Goal: Task Accomplishment & Management: Use online tool/utility

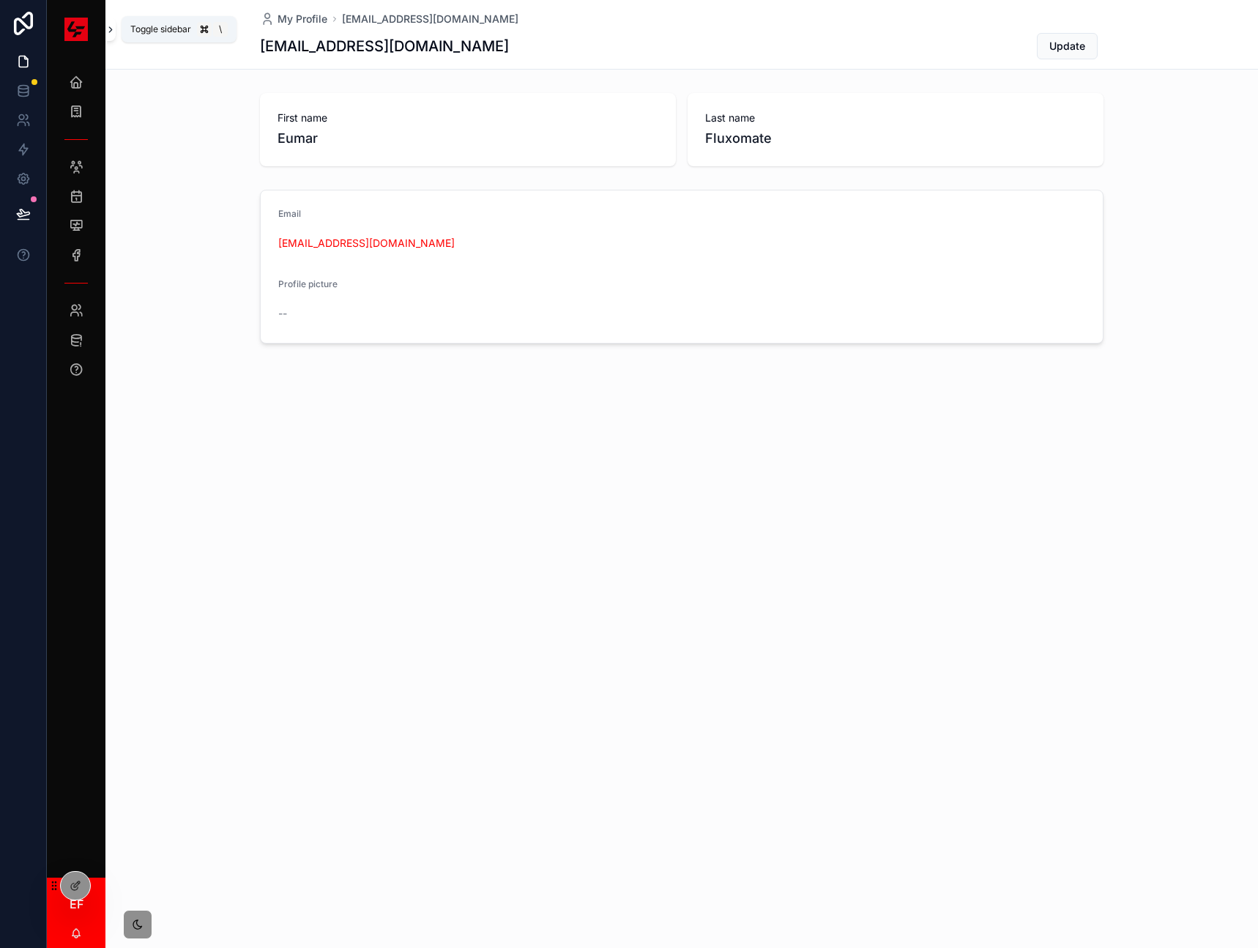
click at [112, 31] on icon "scrollable content" at bounding box center [110, 29] width 10 height 11
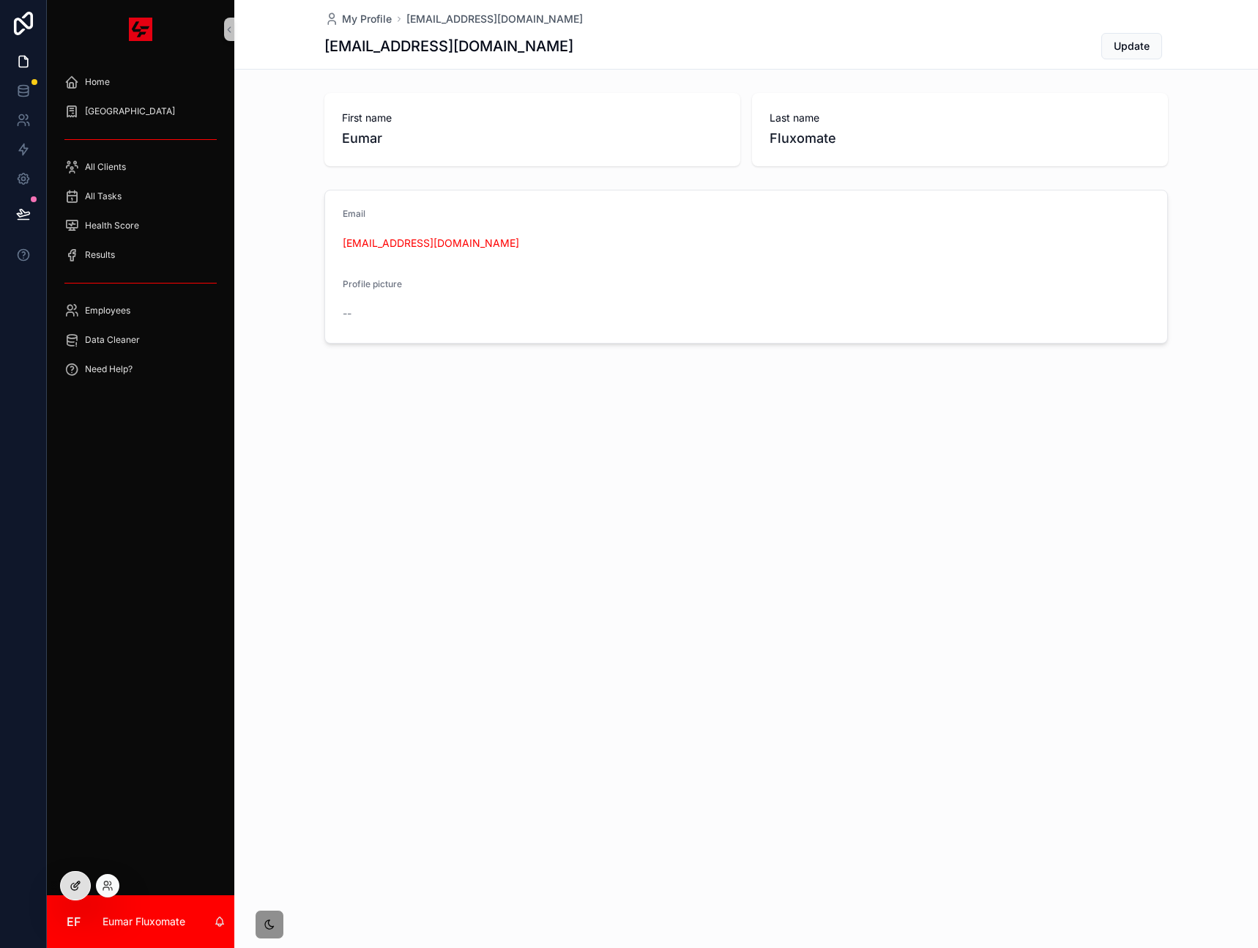
click at [72, 890] on icon at bounding box center [76, 886] width 12 height 12
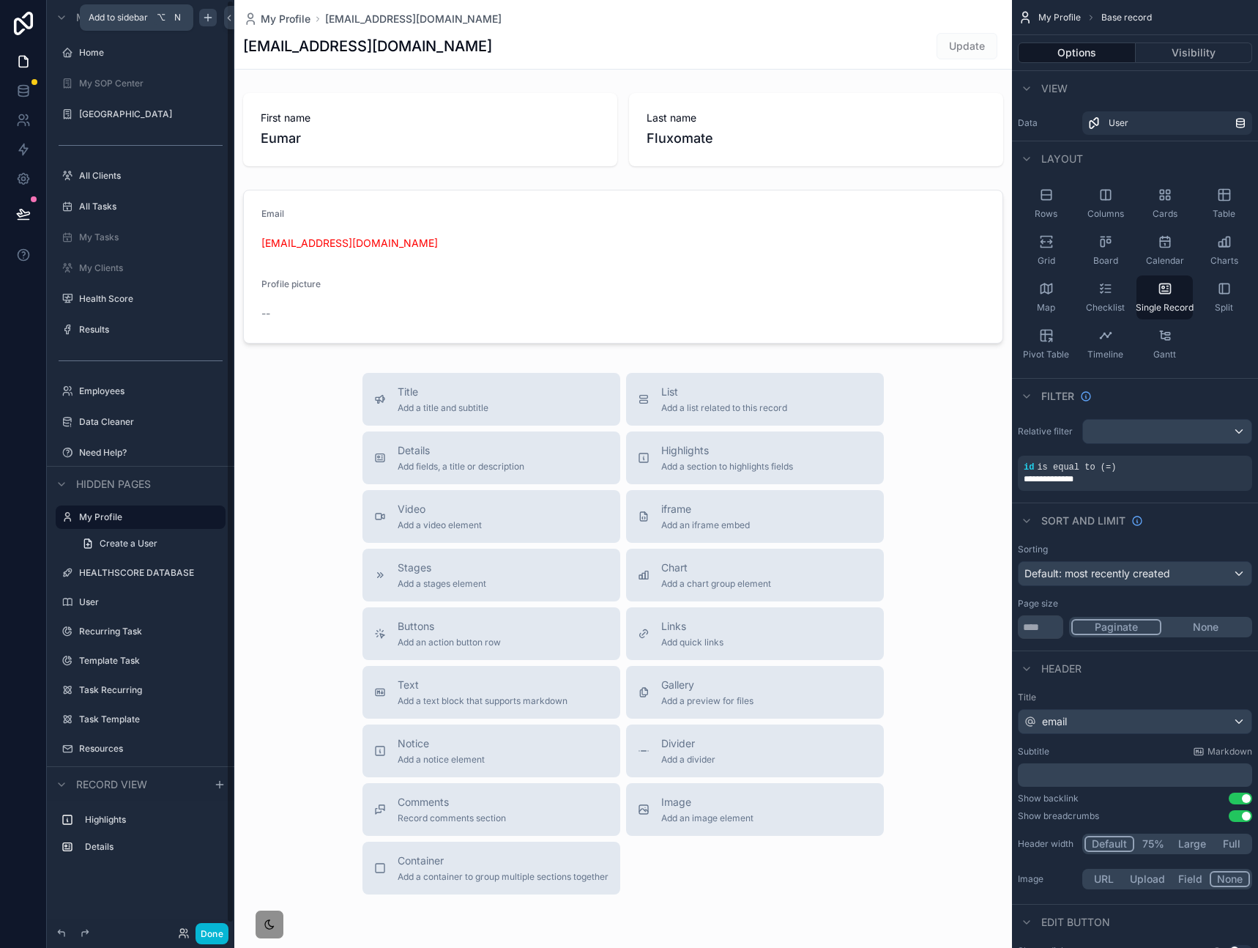
click at [212, 15] on icon "scrollable content" at bounding box center [208, 18] width 12 height 12
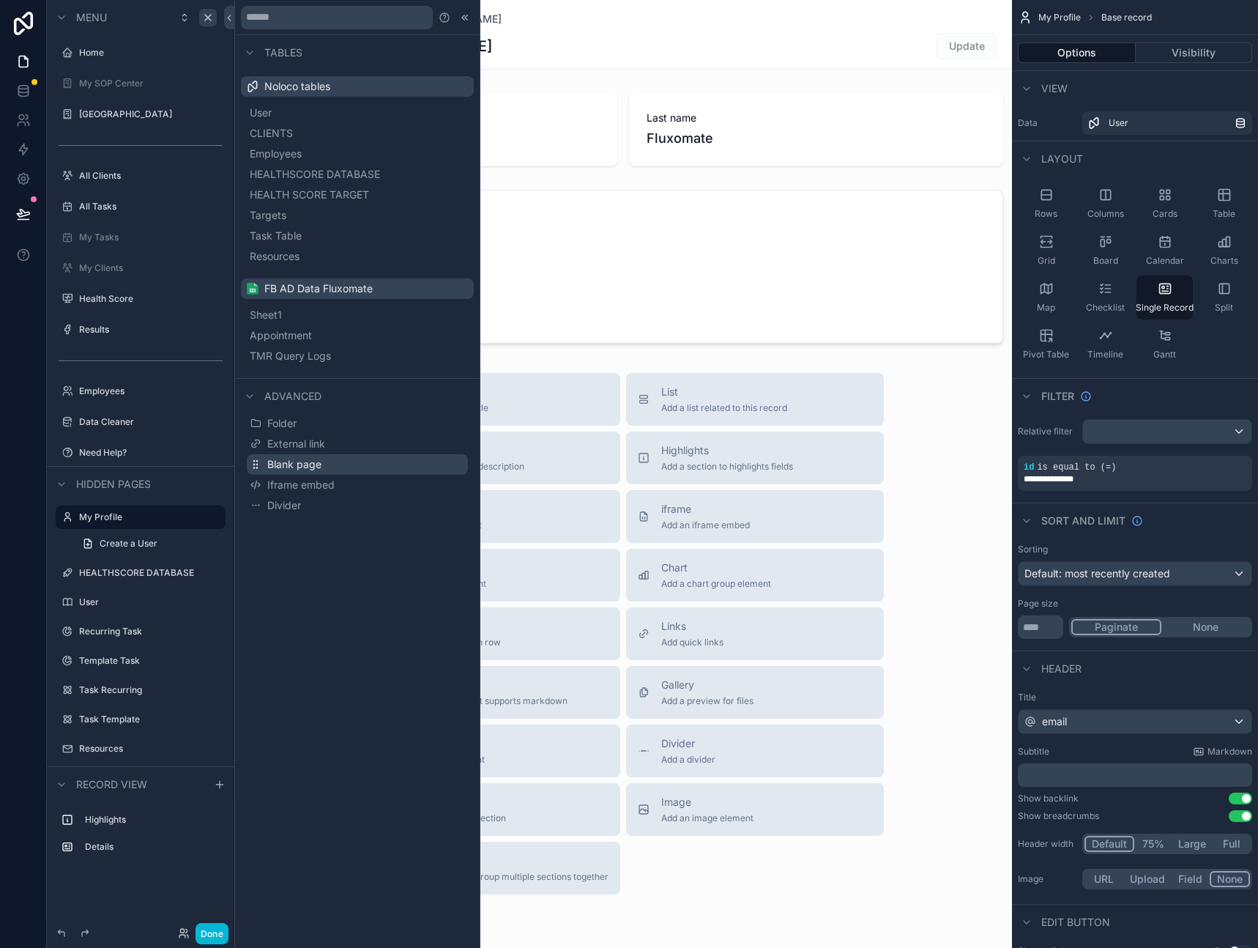
click at [280, 463] on span "Blank page" at bounding box center [294, 464] width 54 height 15
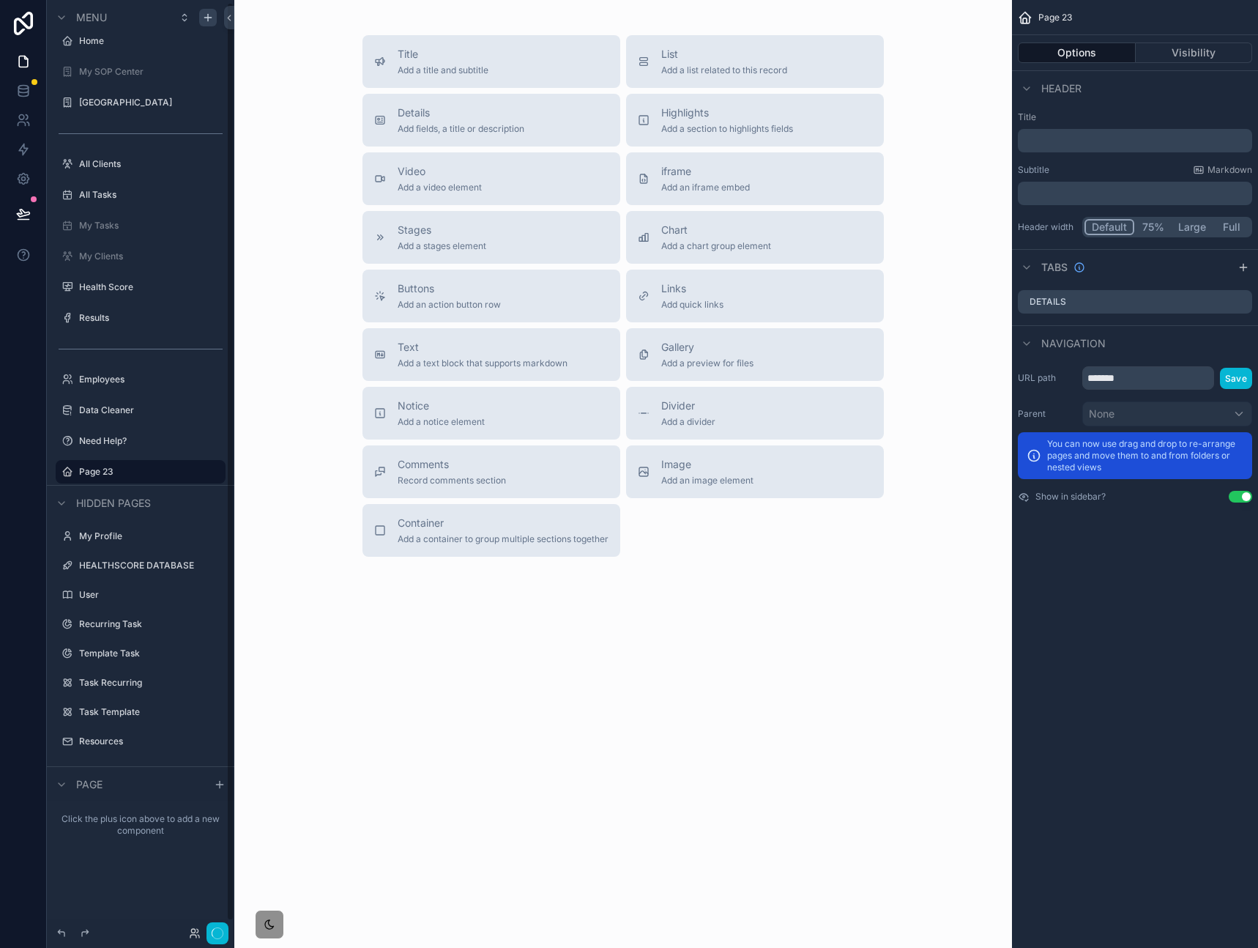
scroll to position [2, 0]
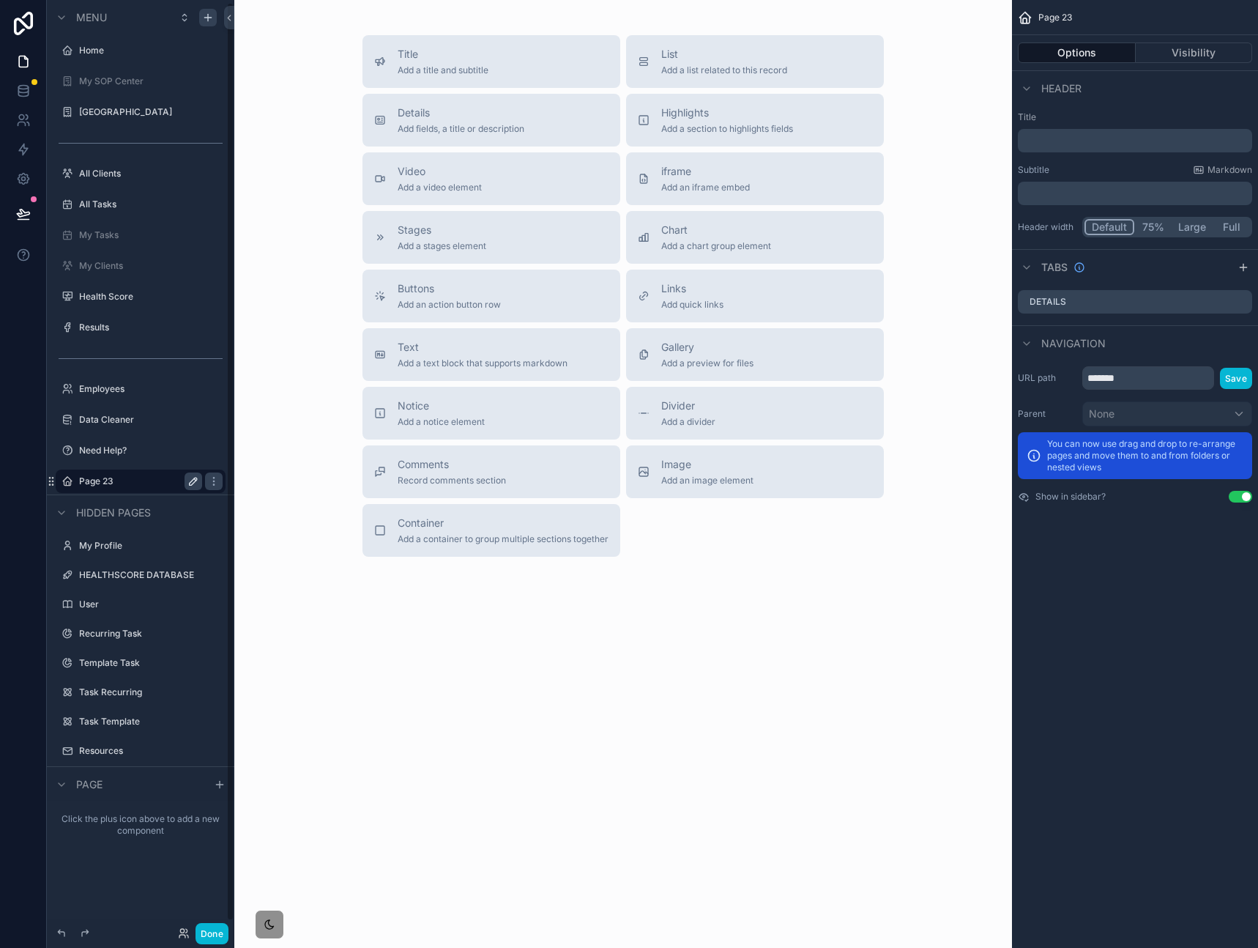
click at [191, 483] on icon "scrollable content" at bounding box center [193, 481] width 12 height 12
click at [160, 482] on input "*******" at bounding box center [129, 481] width 100 height 18
type input "*********"
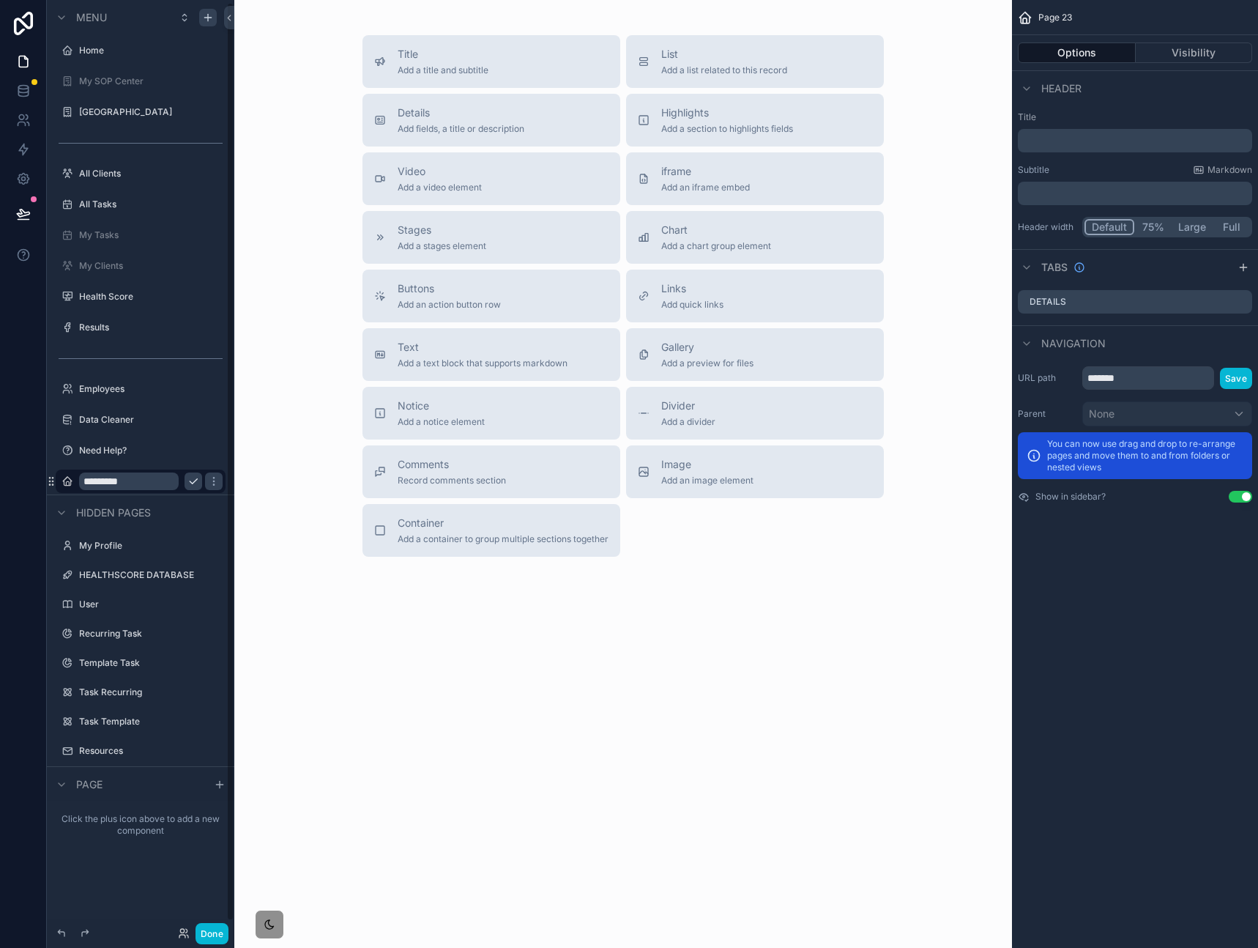
click at [196, 486] on icon "scrollable content" at bounding box center [193, 481] width 12 height 12
click at [210, 483] on icon "scrollable content" at bounding box center [214, 481] width 12 height 12
click at [262, 474] on span "Clone" at bounding box center [274, 471] width 27 height 15
click at [92, 472] on div "Dashboard (clone)" at bounding box center [140, 481] width 123 height 18
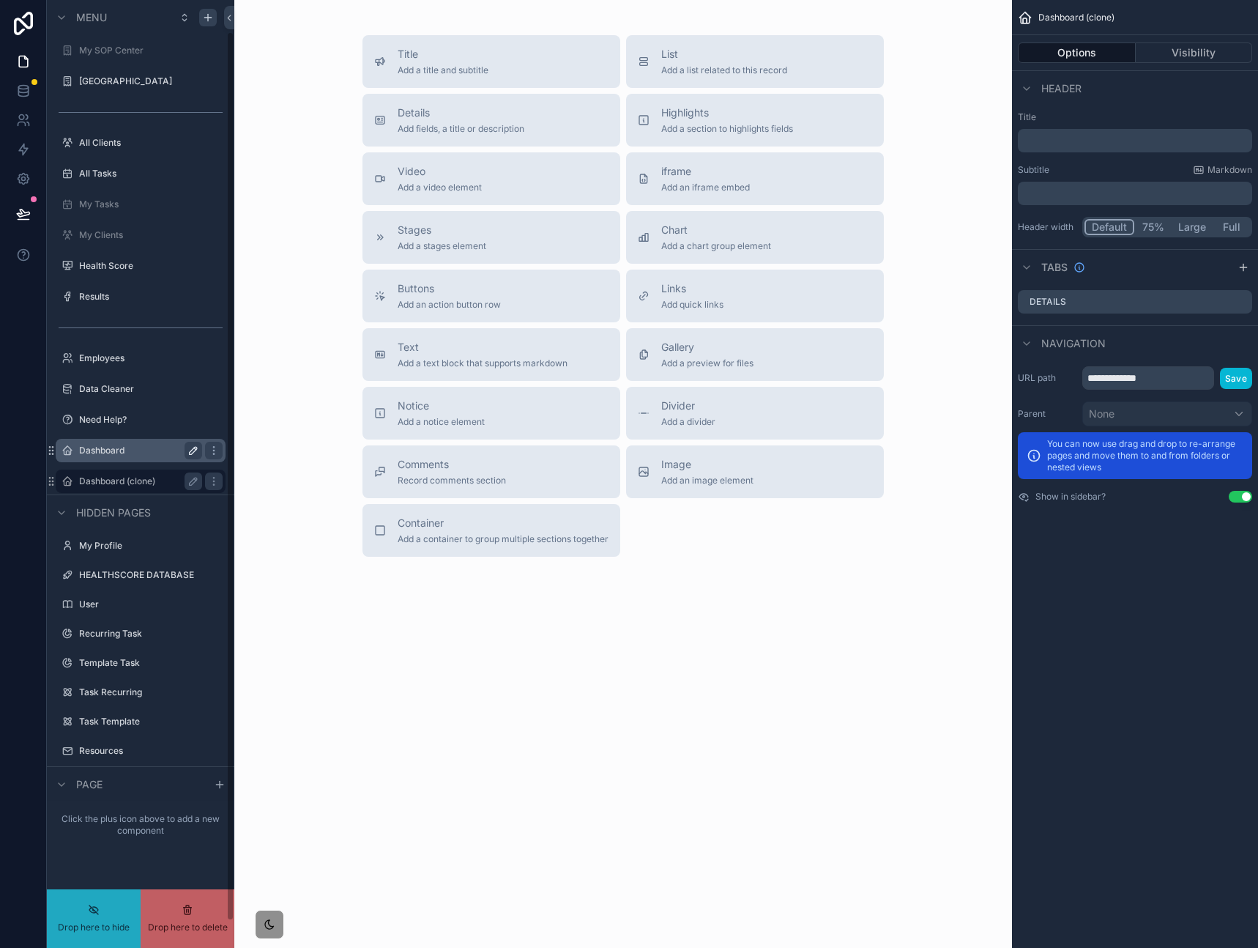
drag, startPoint x: 89, startPoint y: 477, endPoint x: 121, endPoint y: 456, distance: 38.2
click at [98, 478] on label "Dashboard (clone)" at bounding box center [137, 481] width 117 height 12
click at [106, 457] on div "Dashboard" at bounding box center [140, 451] width 123 height 18
click at [209, 452] on icon "scrollable content" at bounding box center [214, 451] width 12 height 12
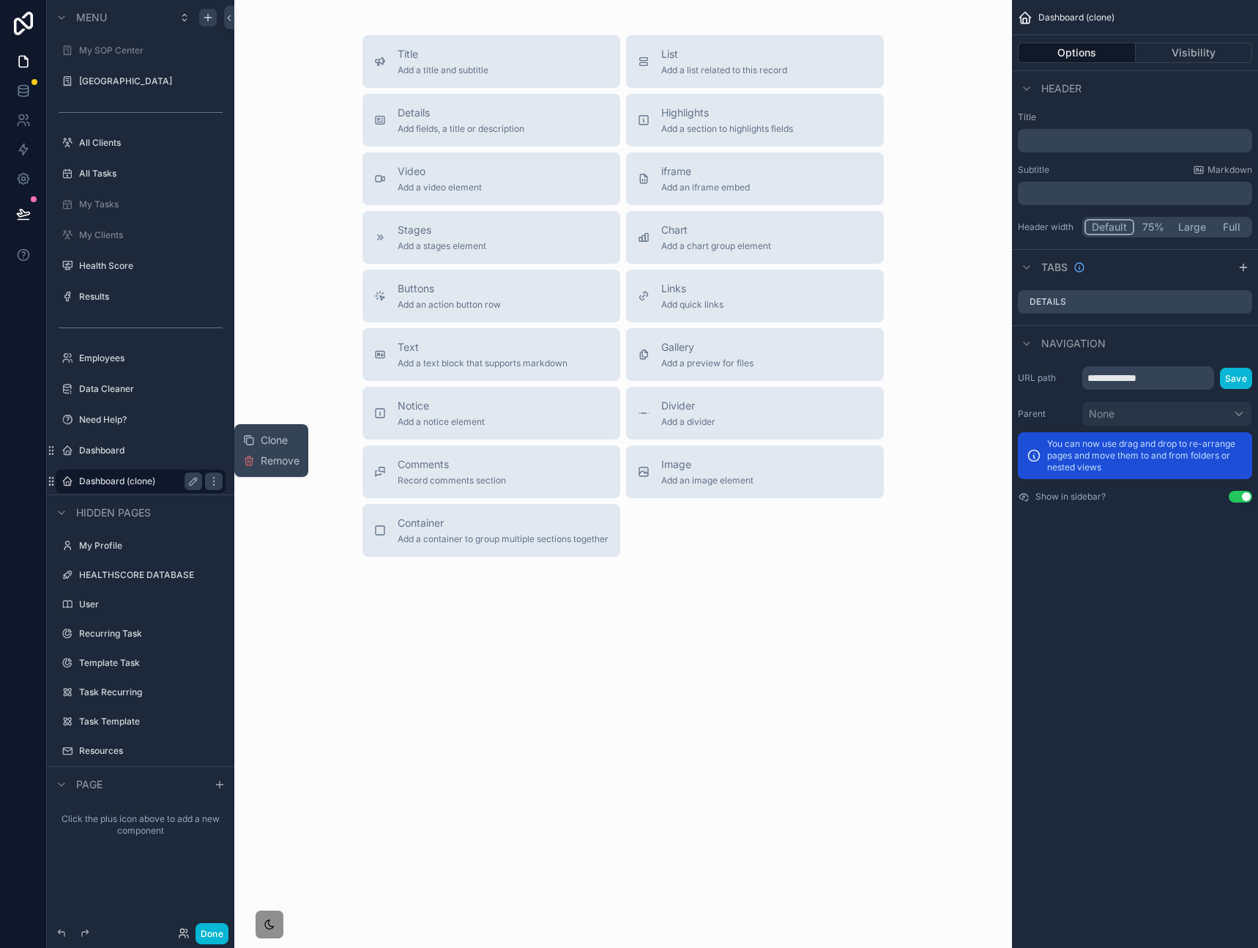
click at [157, 480] on label "Dashboard (clone)" at bounding box center [137, 481] width 117 height 12
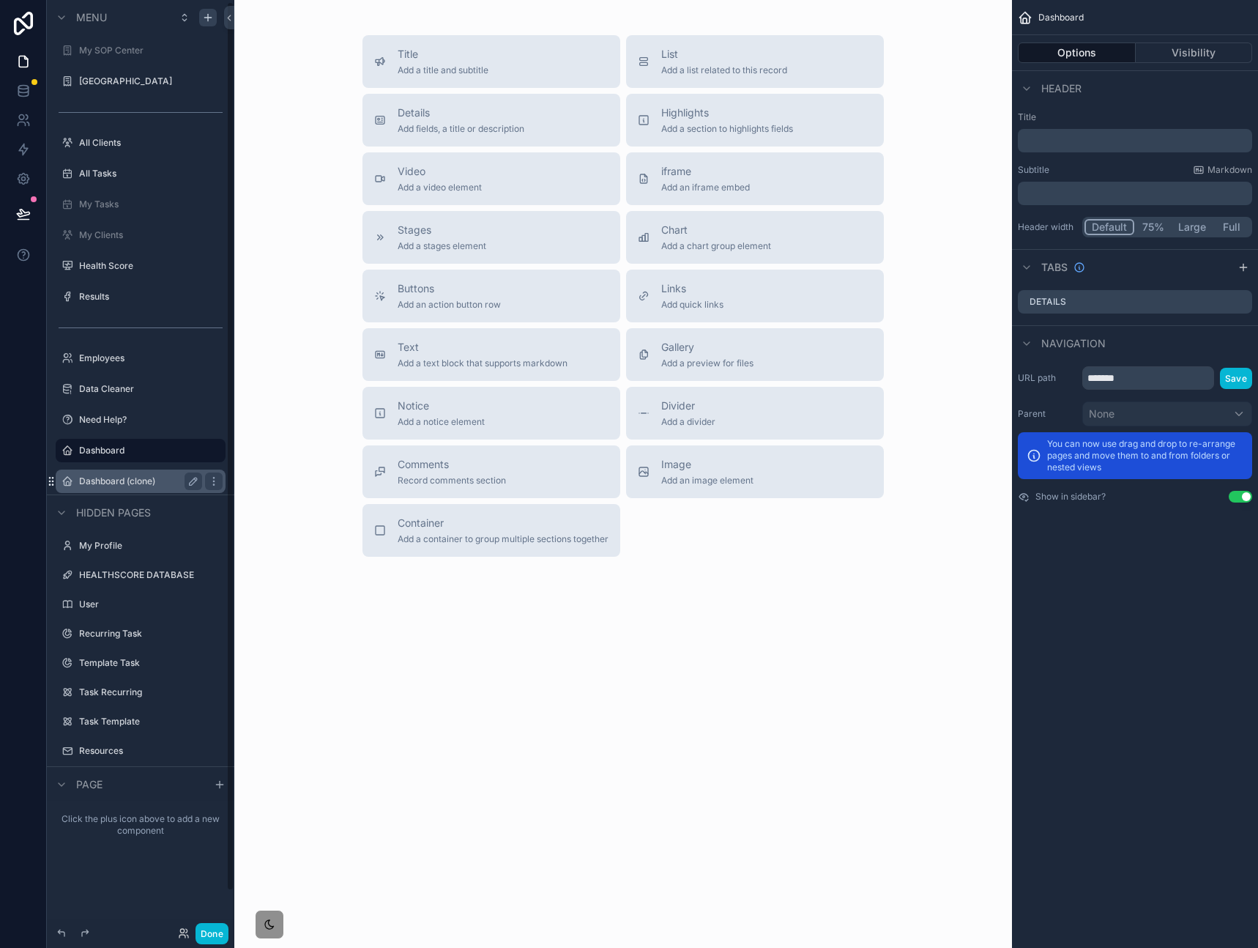
scroll to position [2, 0]
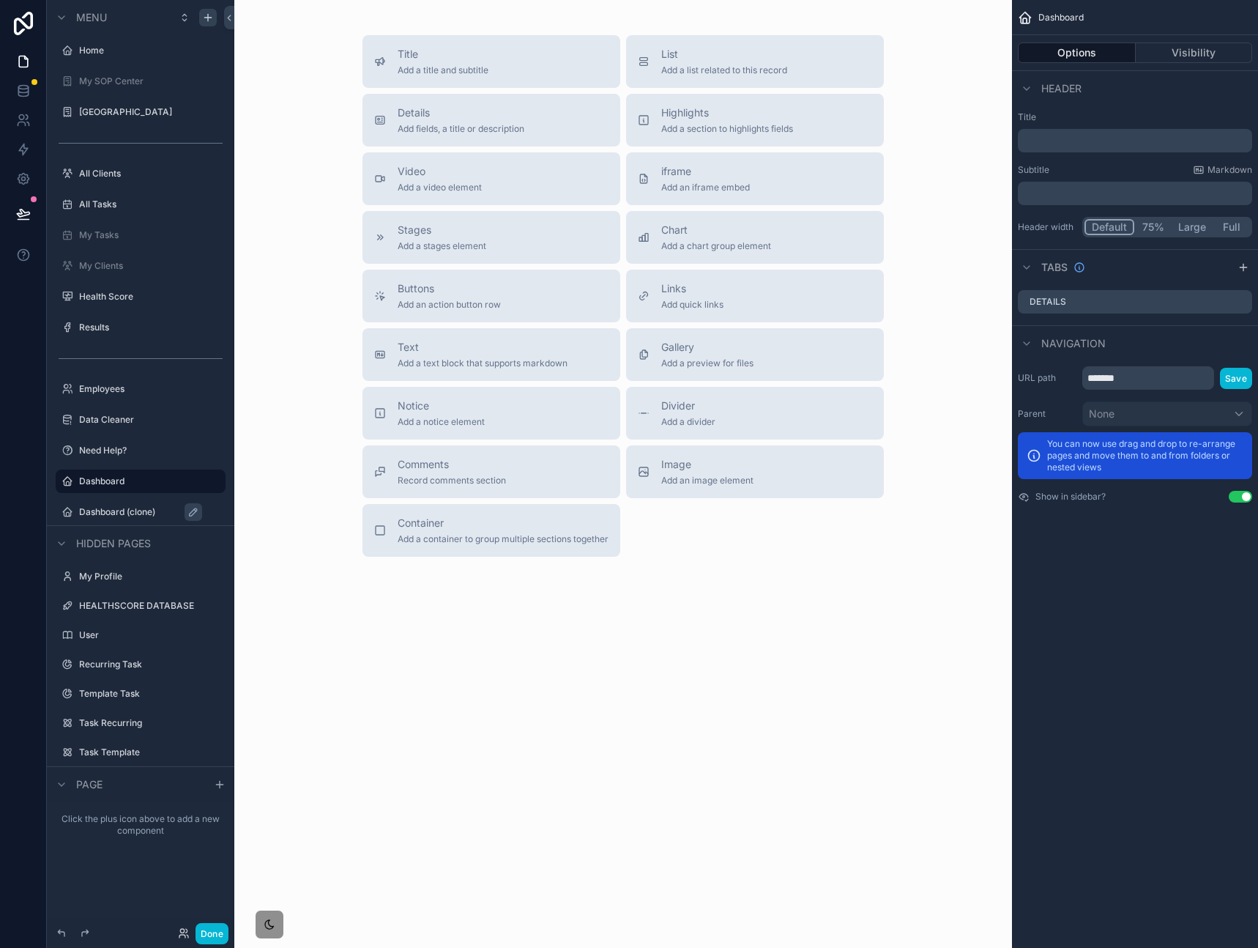
click at [151, 508] on label "Dashboard (clone)" at bounding box center [148, 512] width 138 height 12
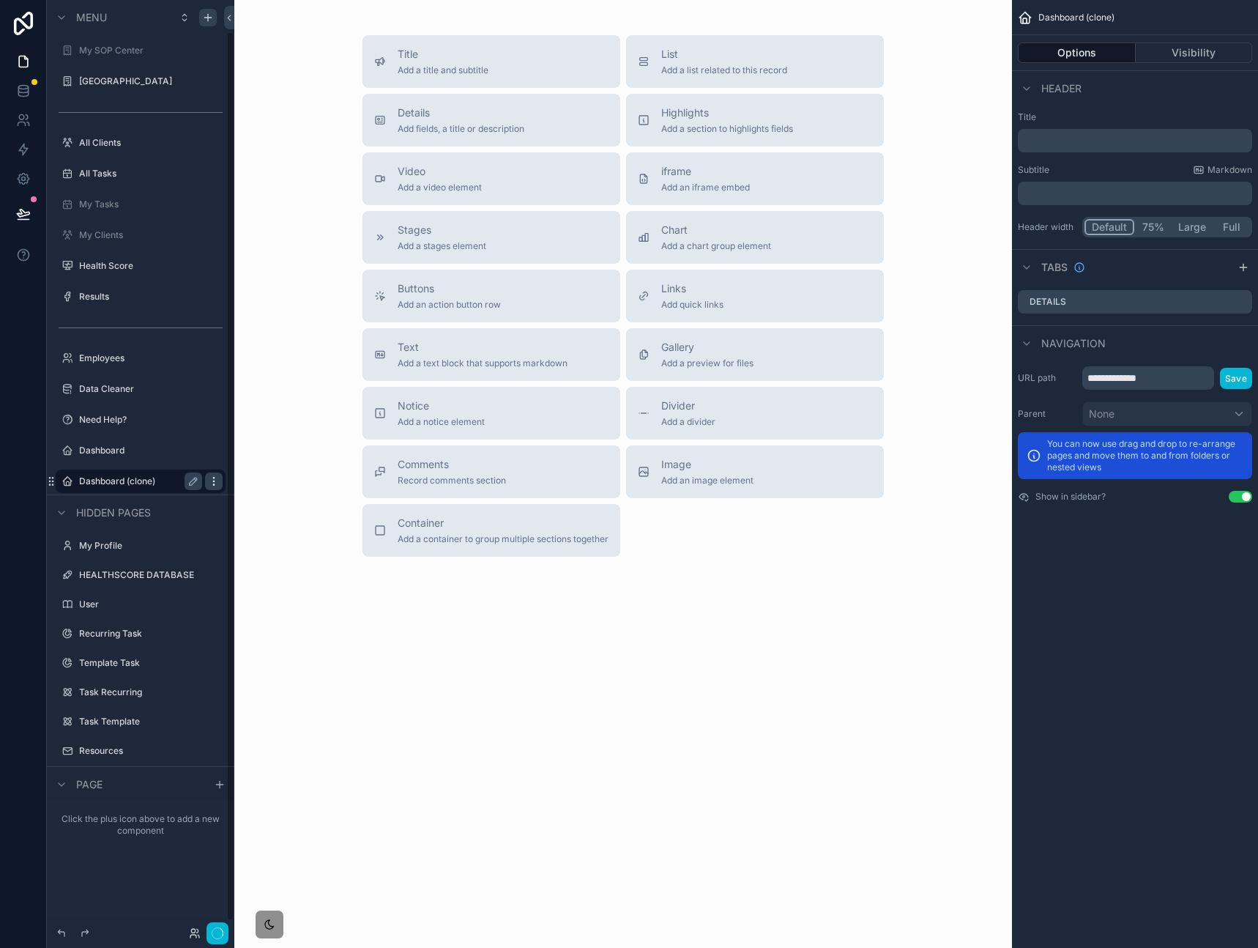
click at [212, 483] on icon "scrollable content" at bounding box center [214, 481] width 12 height 12
click at [114, 450] on label "Dashboard" at bounding box center [151, 451] width 144 height 12
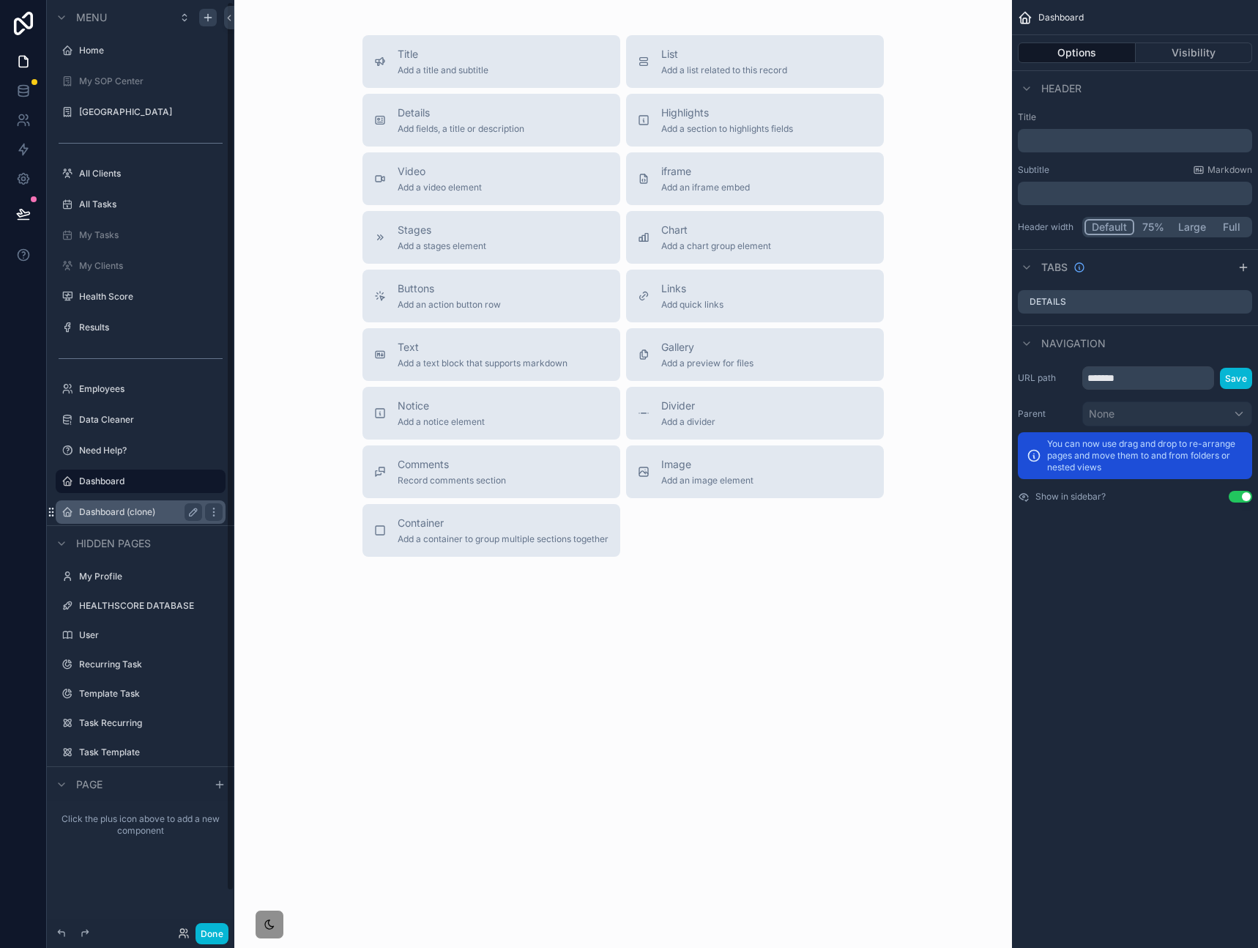
click at [114, 450] on label "Need Help?" at bounding box center [151, 451] width 144 height 12
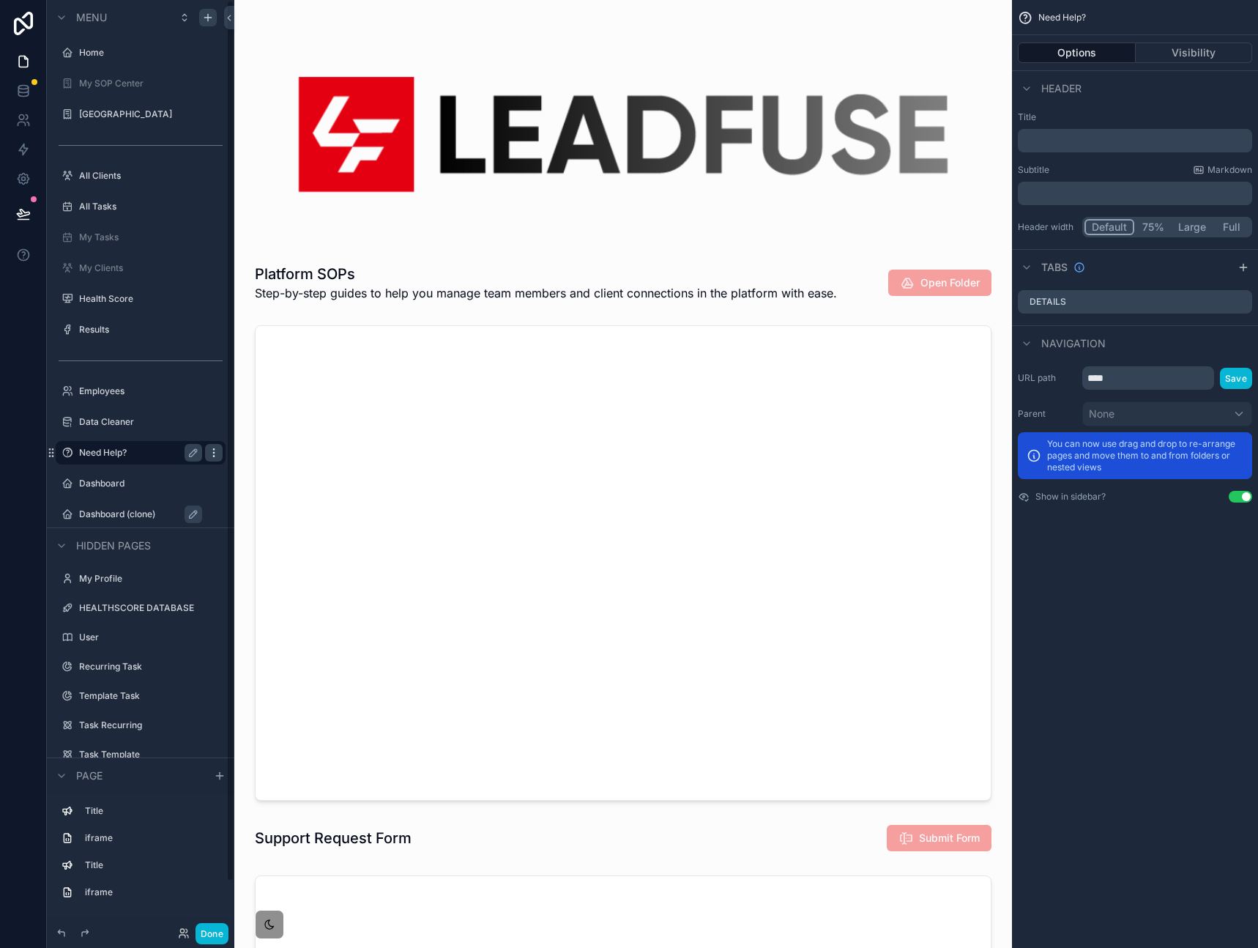
click at [219, 453] on icon "scrollable content" at bounding box center [214, 453] width 12 height 12
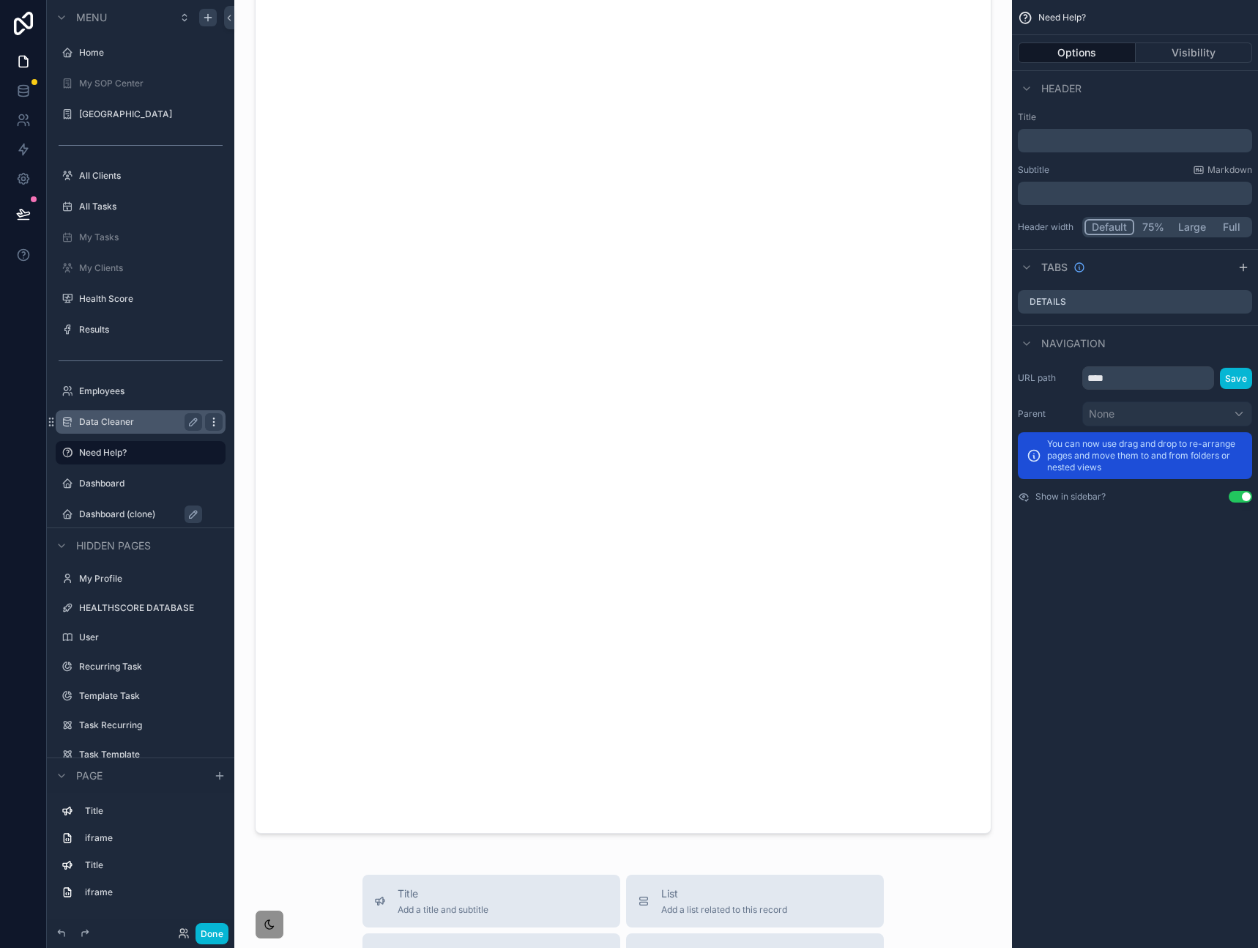
click at [208, 419] on icon "scrollable content" at bounding box center [214, 422] width 12 height 12
click at [214, 393] on icon "scrollable content" at bounding box center [214, 391] width 12 height 12
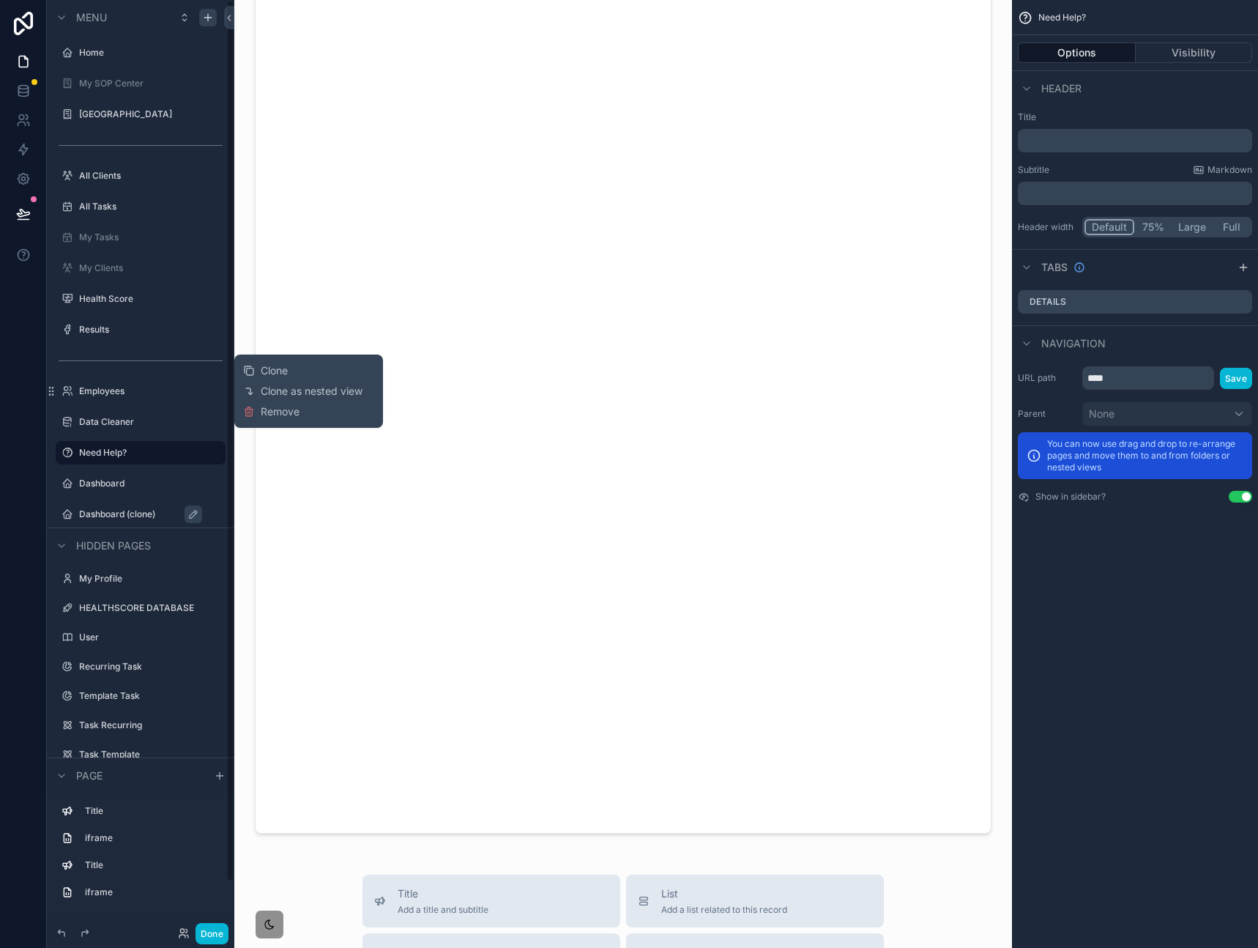
click at [209, 537] on div "Hidden pages" at bounding box center [140, 544] width 187 height 35
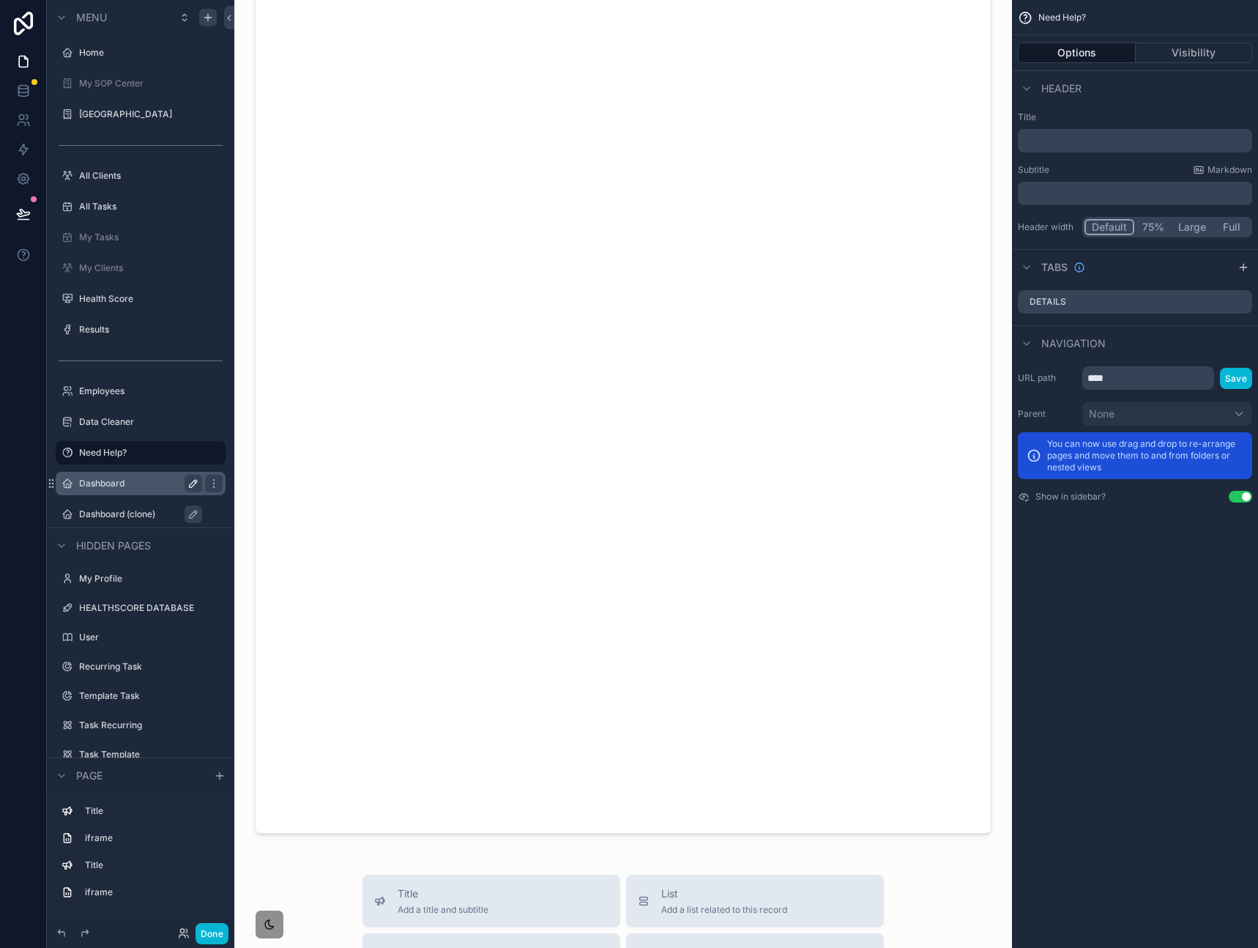
click at [143, 492] on div "Dashboard" at bounding box center [141, 483] width 164 height 23
click at [151, 513] on label "Dashboard (clone)" at bounding box center [148, 514] width 138 height 12
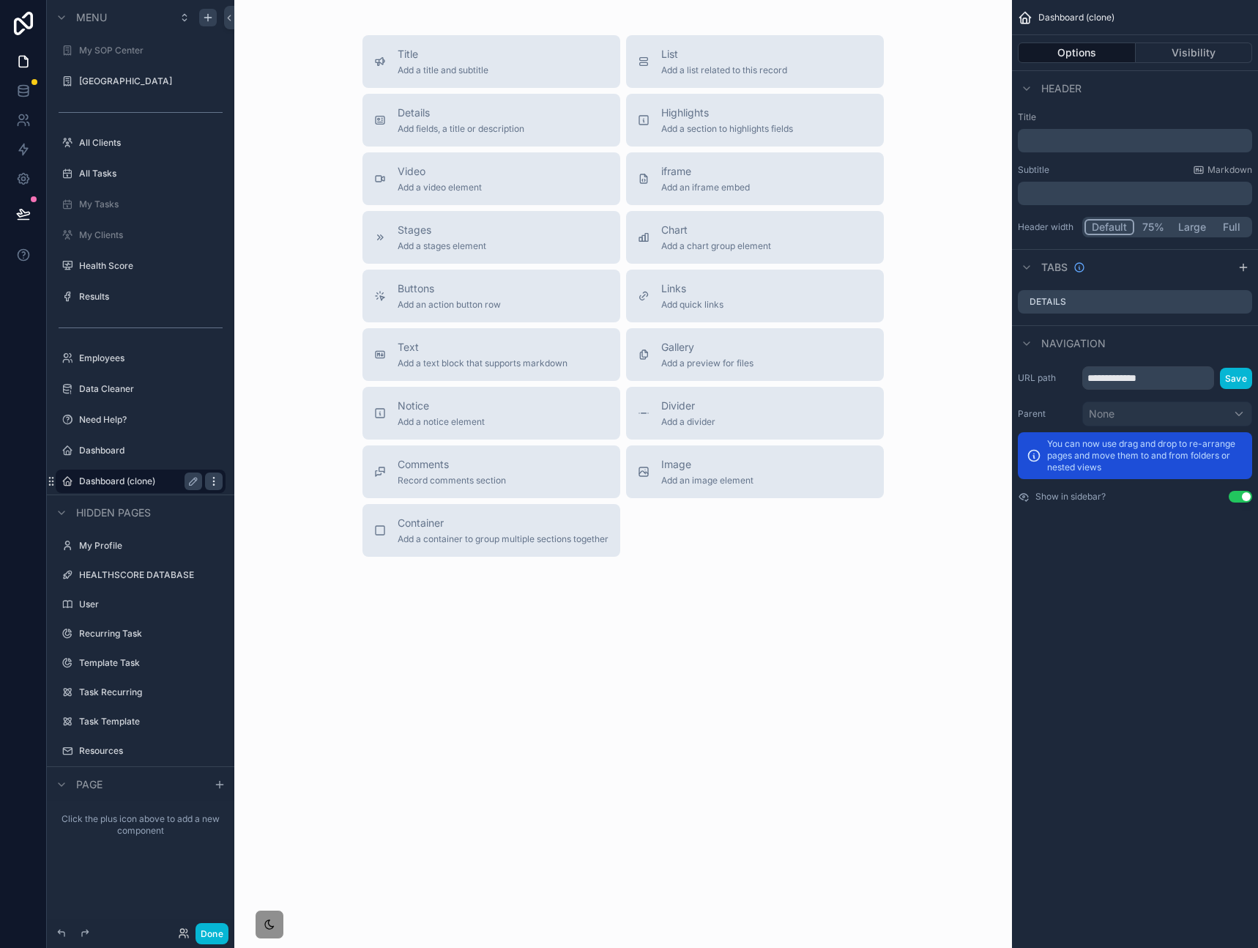
click at [212, 480] on icon "scrollable content" at bounding box center [214, 481] width 12 height 12
click at [261, 491] on span "Remove" at bounding box center [280, 491] width 39 height 15
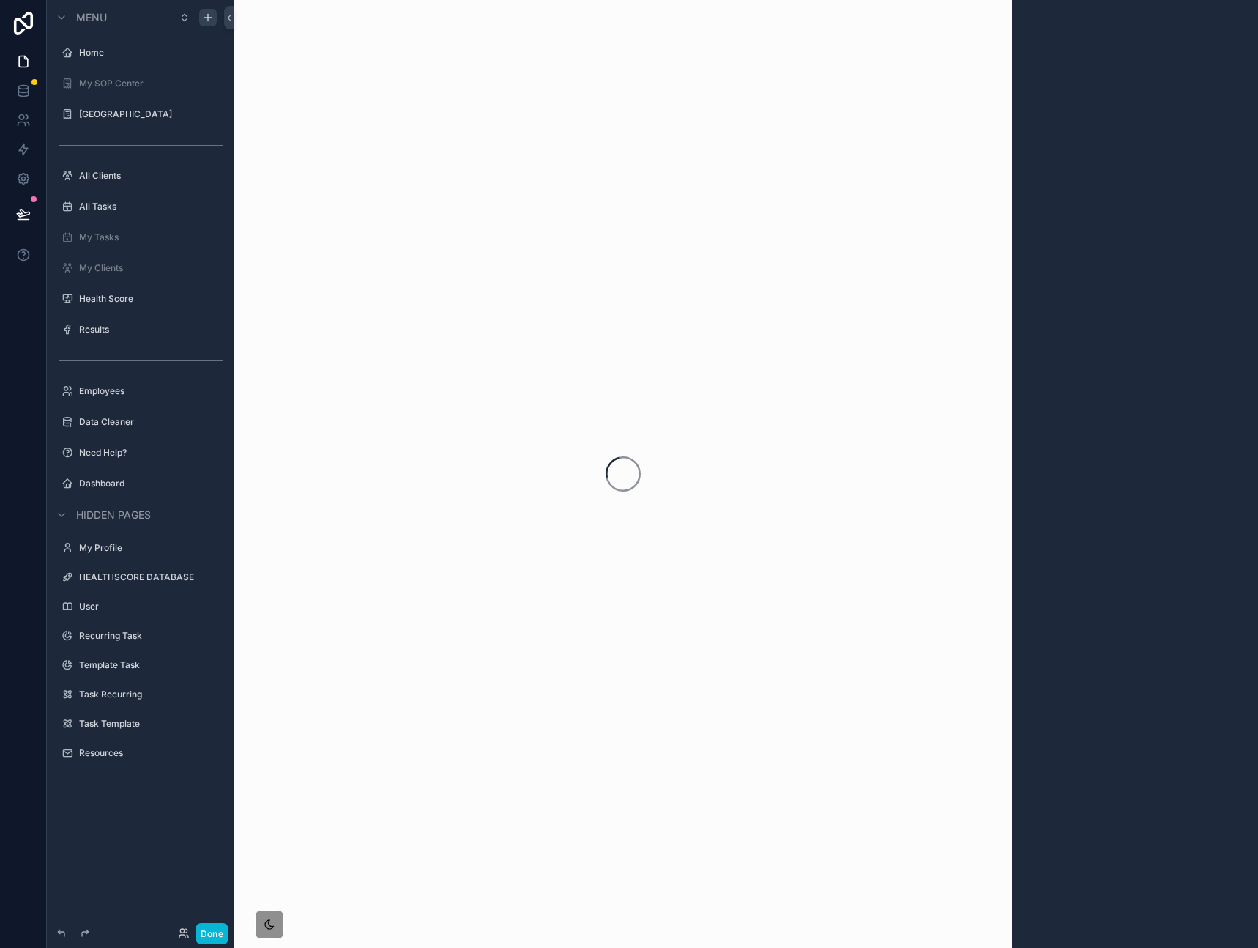
click at [174, 483] on label "Dashboard" at bounding box center [151, 484] width 144 height 12
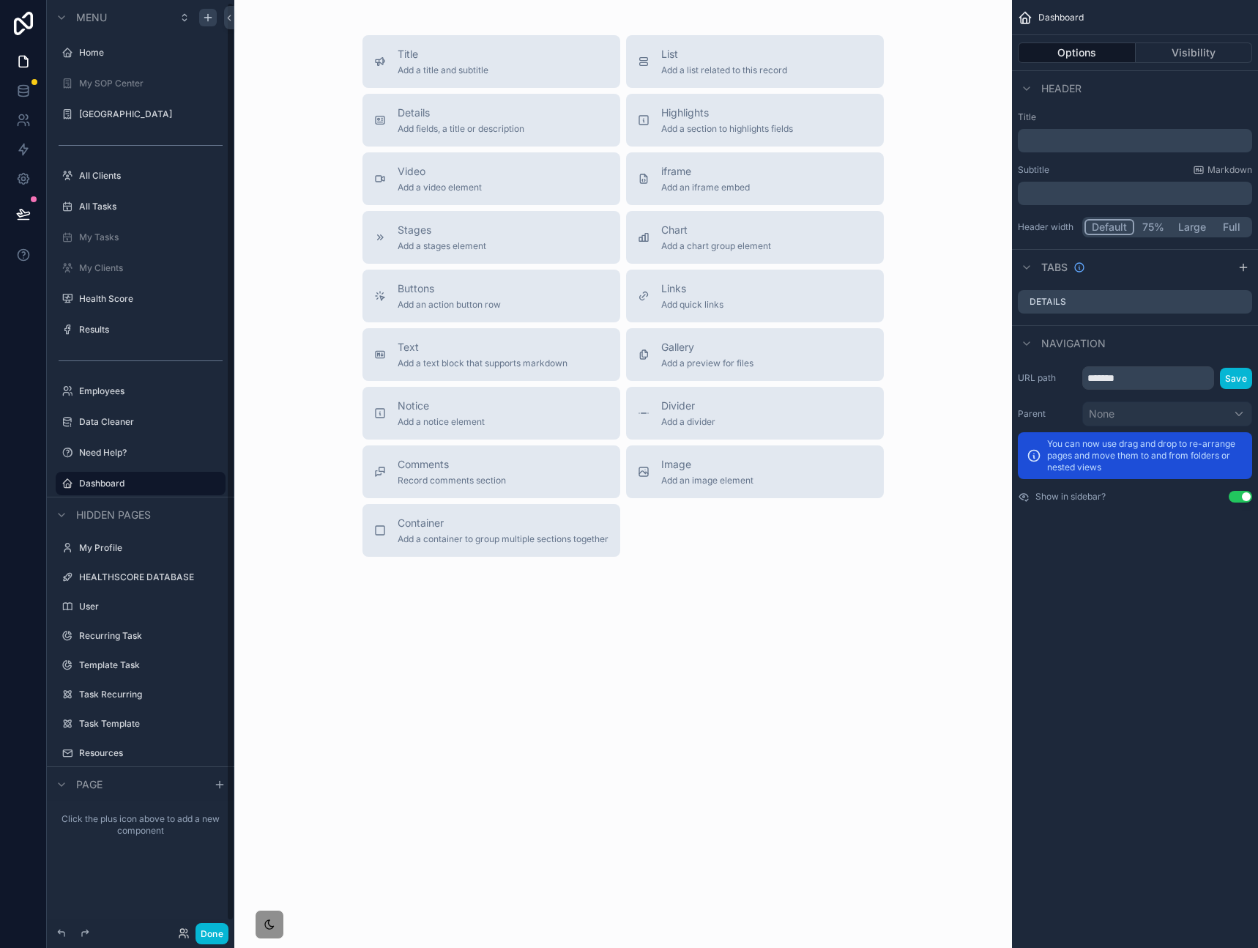
scroll to position [2, 0]
click at [208, 483] on icon "scrollable content" at bounding box center [214, 481] width 12 height 12
click at [250, 491] on icon at bounding box center [250, 492] width 0 height 3
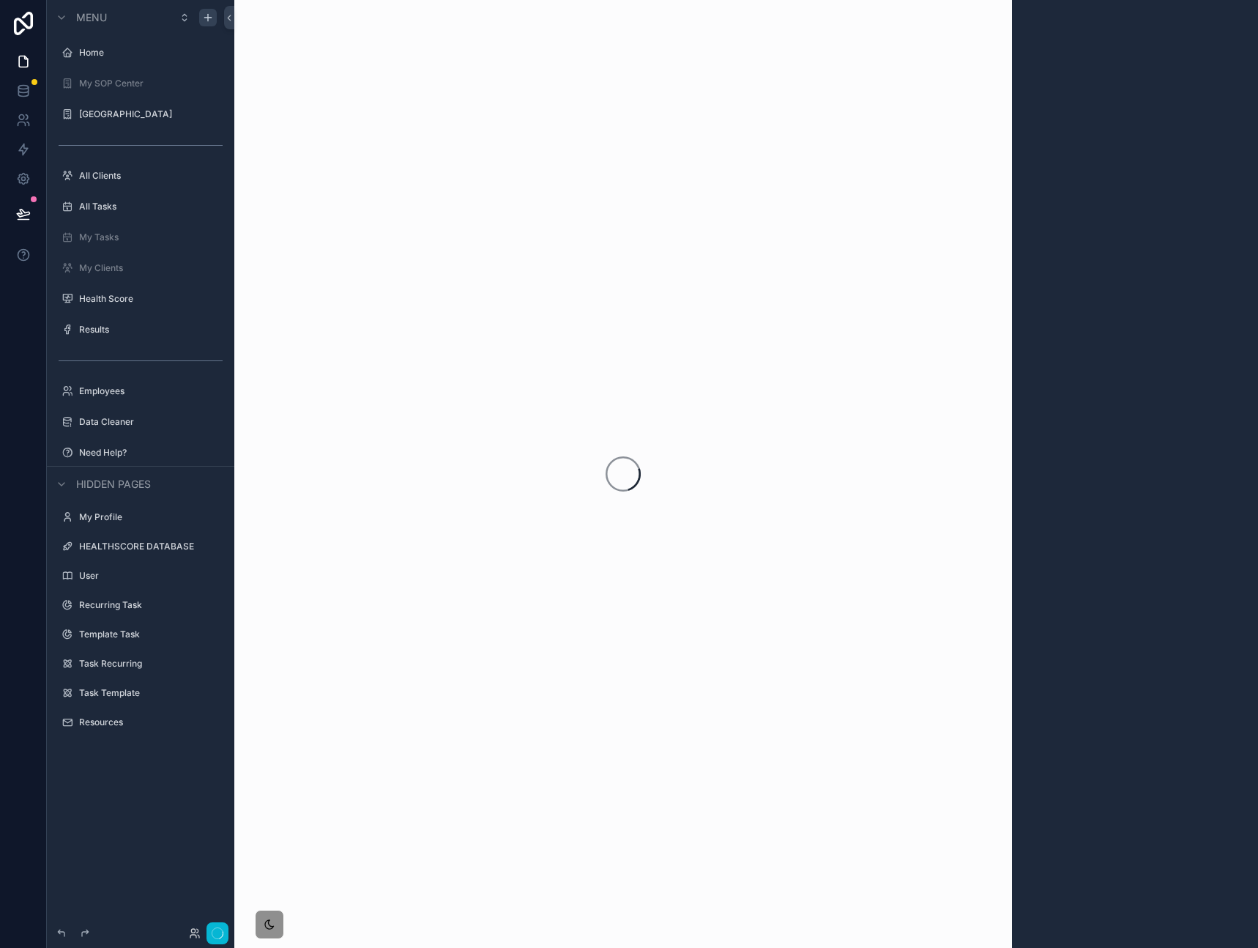
scroll to position [0, 0]
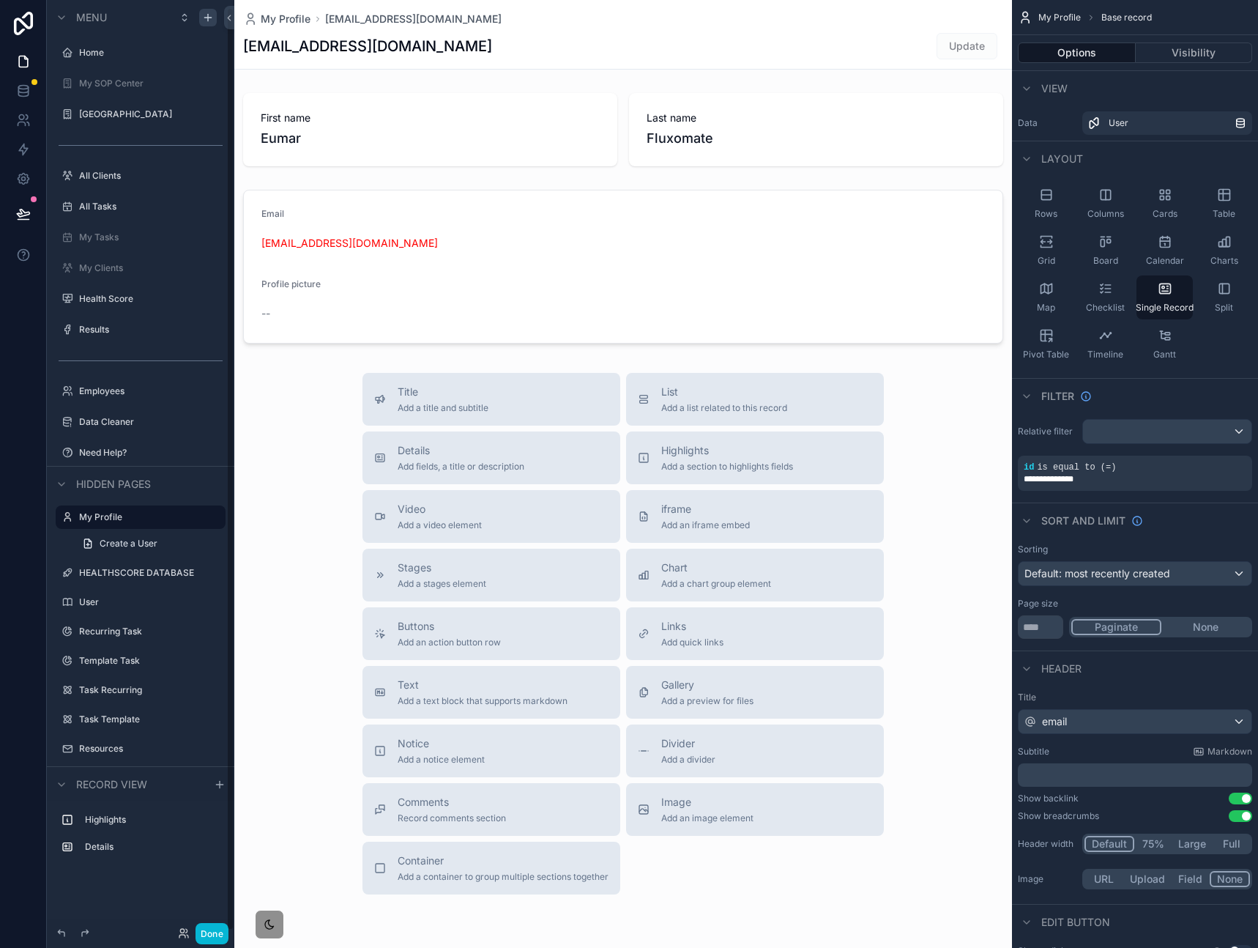
scroll to position [7, 0]
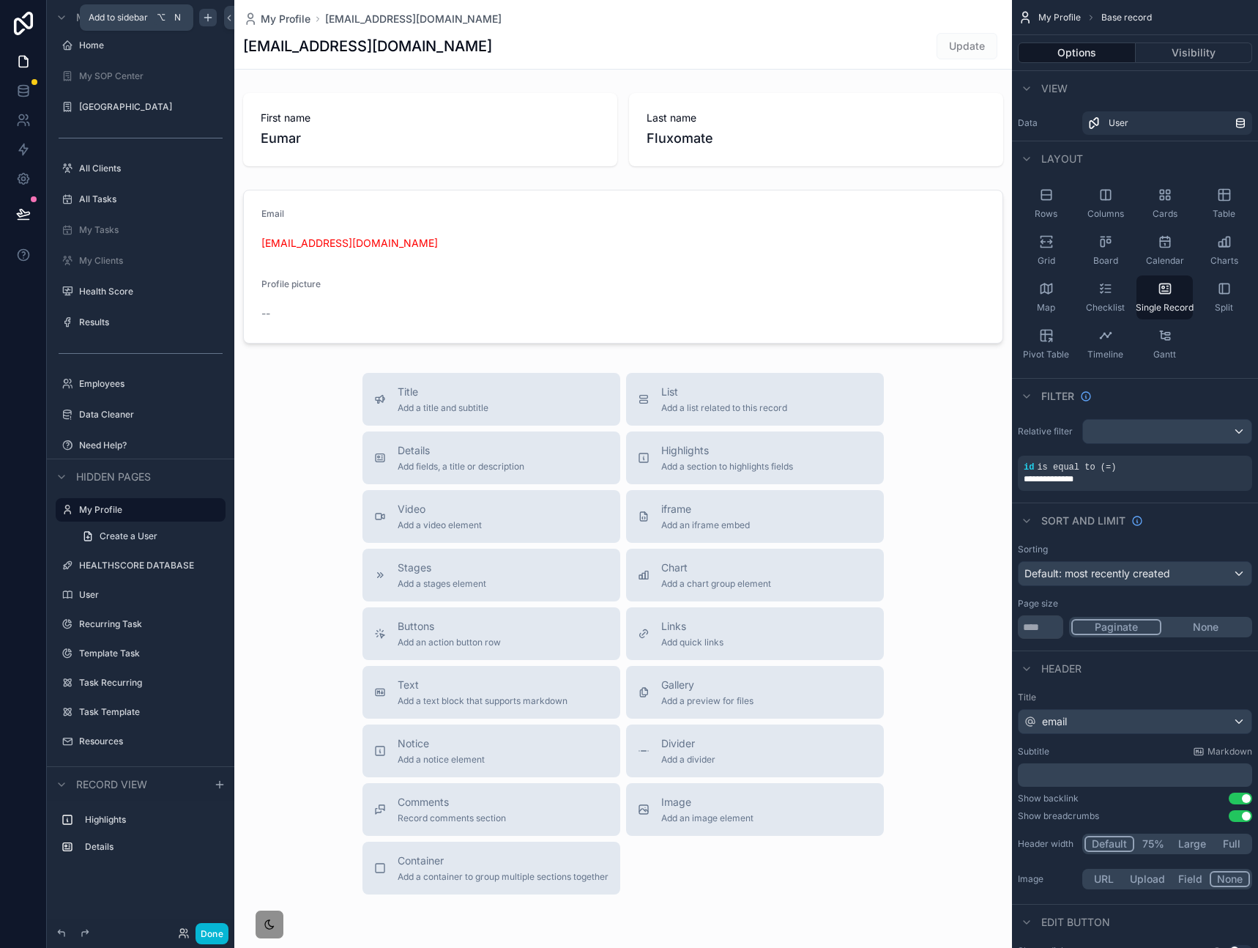
click at [205, 13] on icon "scrollable content" at bounding box center [208, 18] width 12 height 12
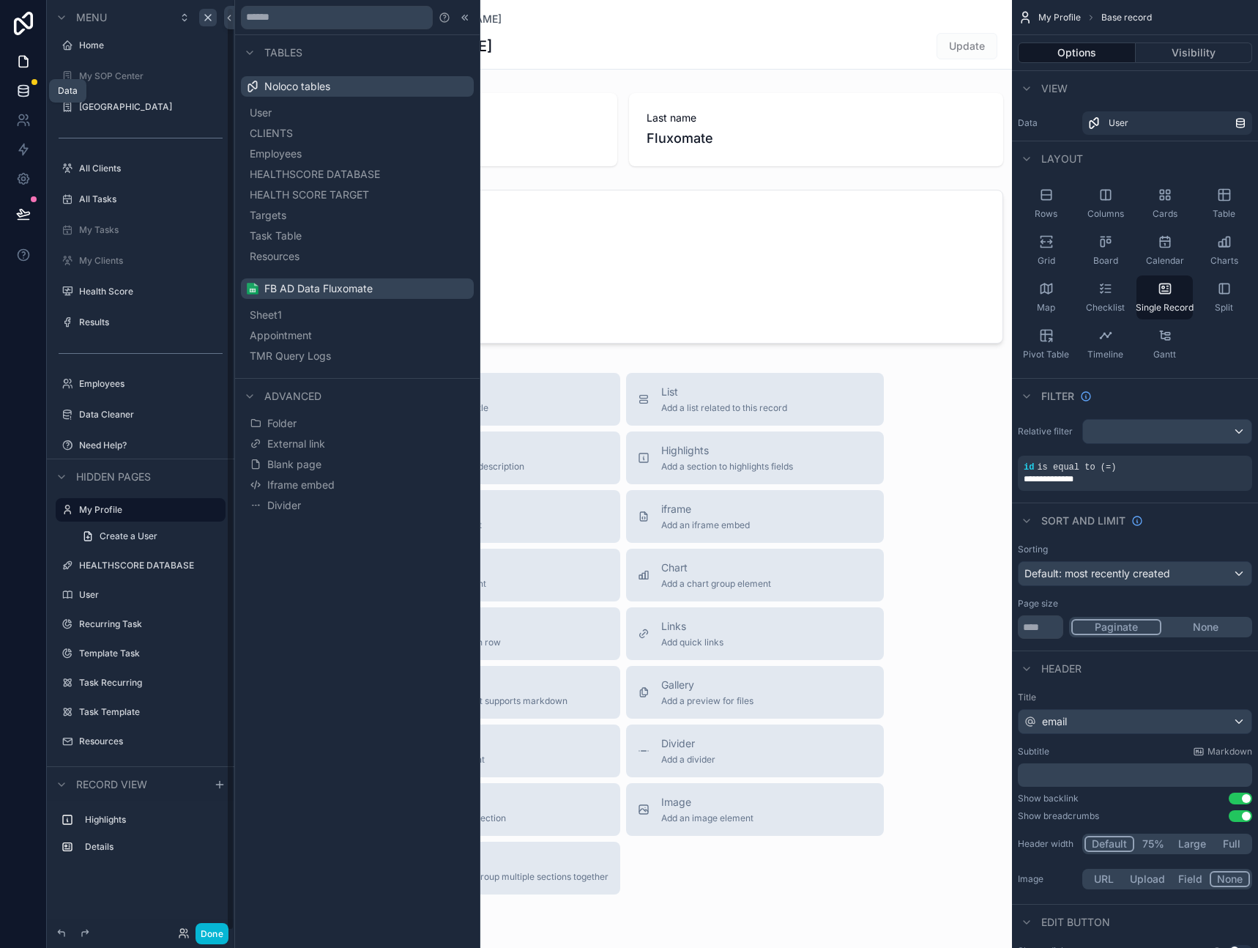
click at [20, 92] on icon at bounding box center [23, 90] width 10 height 6
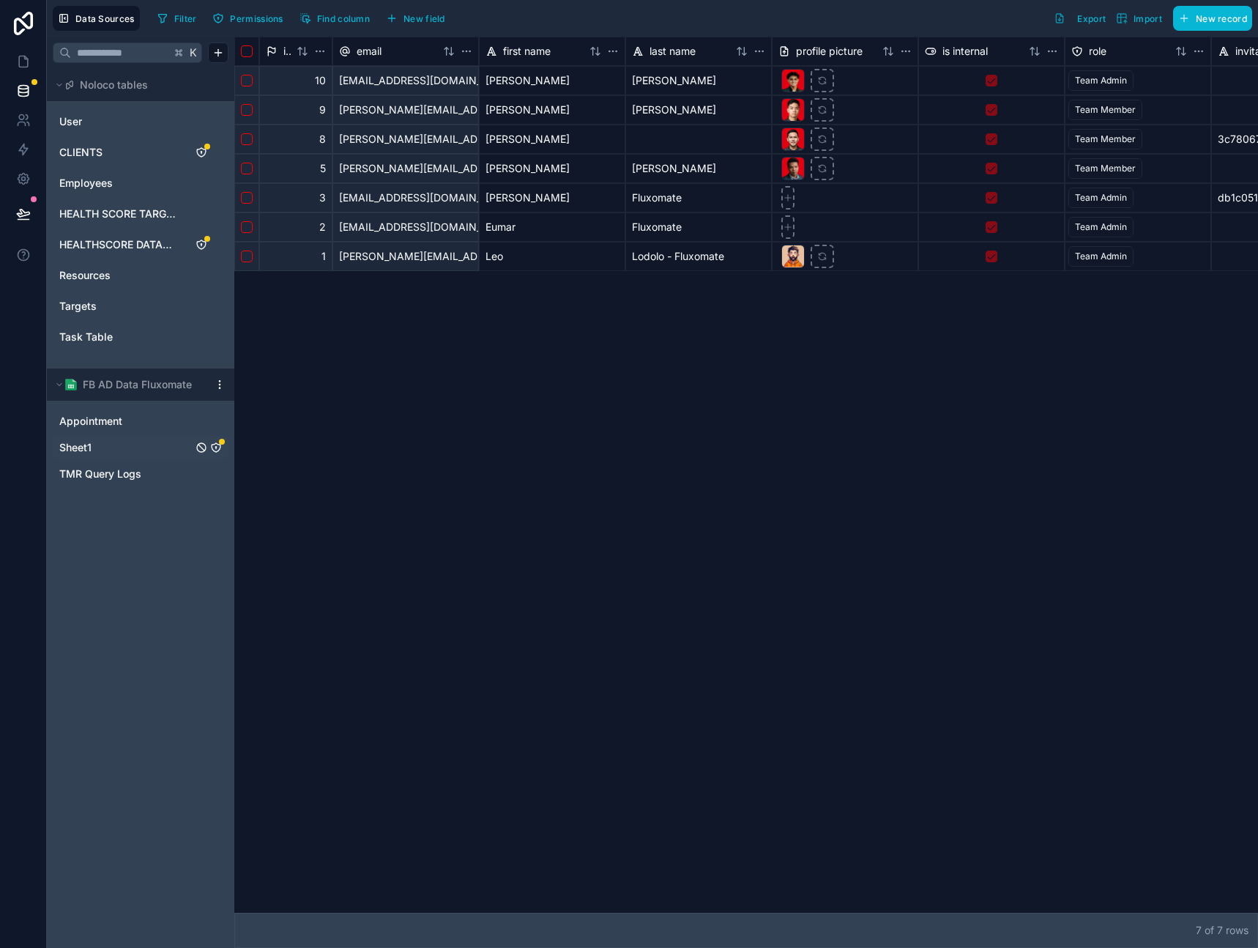
click at [95, 452] on link "Sheet1" at bounding box center [125, 447] width 133 height 15
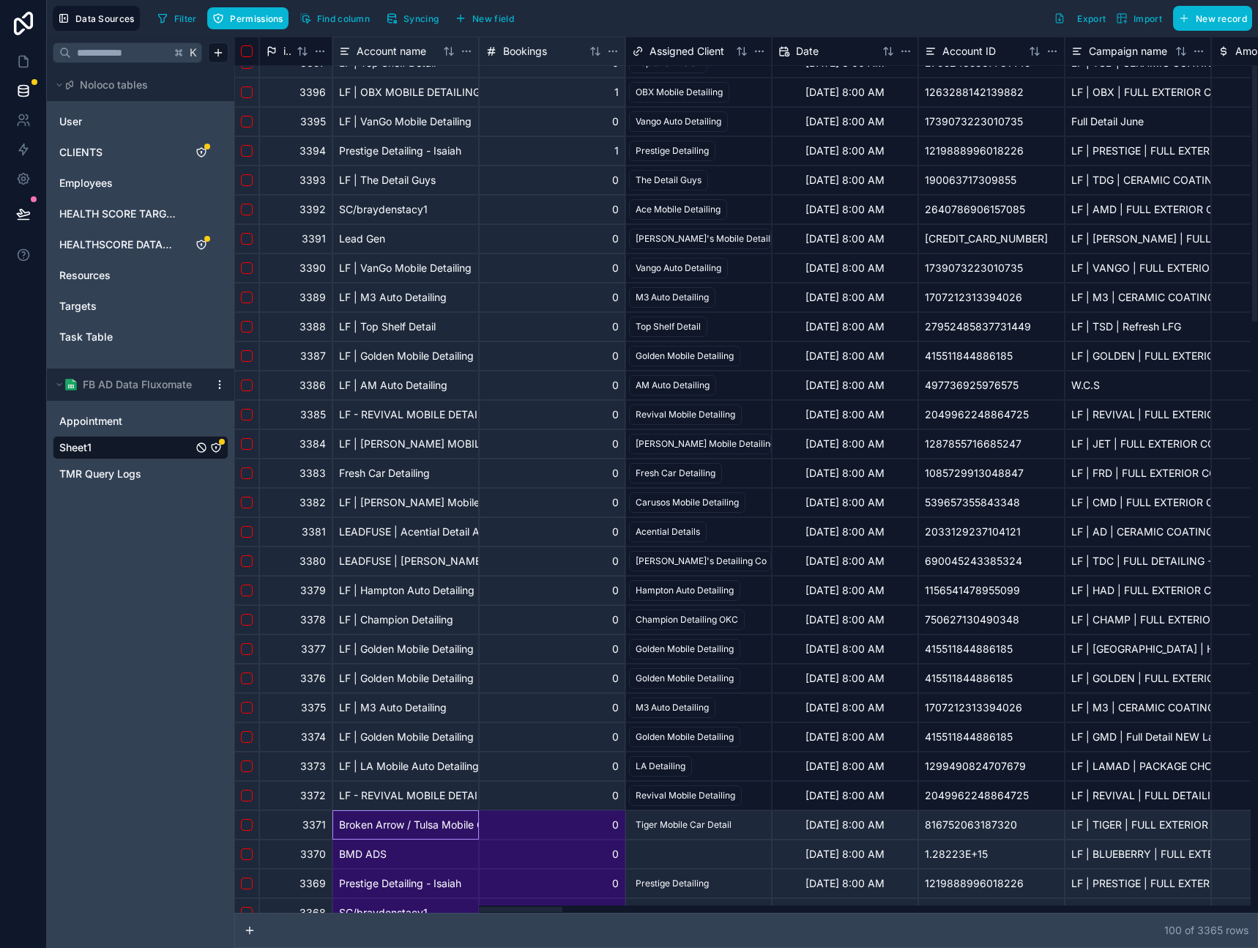
drag, startPoint x: 467, startPoint y: 907, endPoint x: 539, endPoint y: 899, distance: 73.0
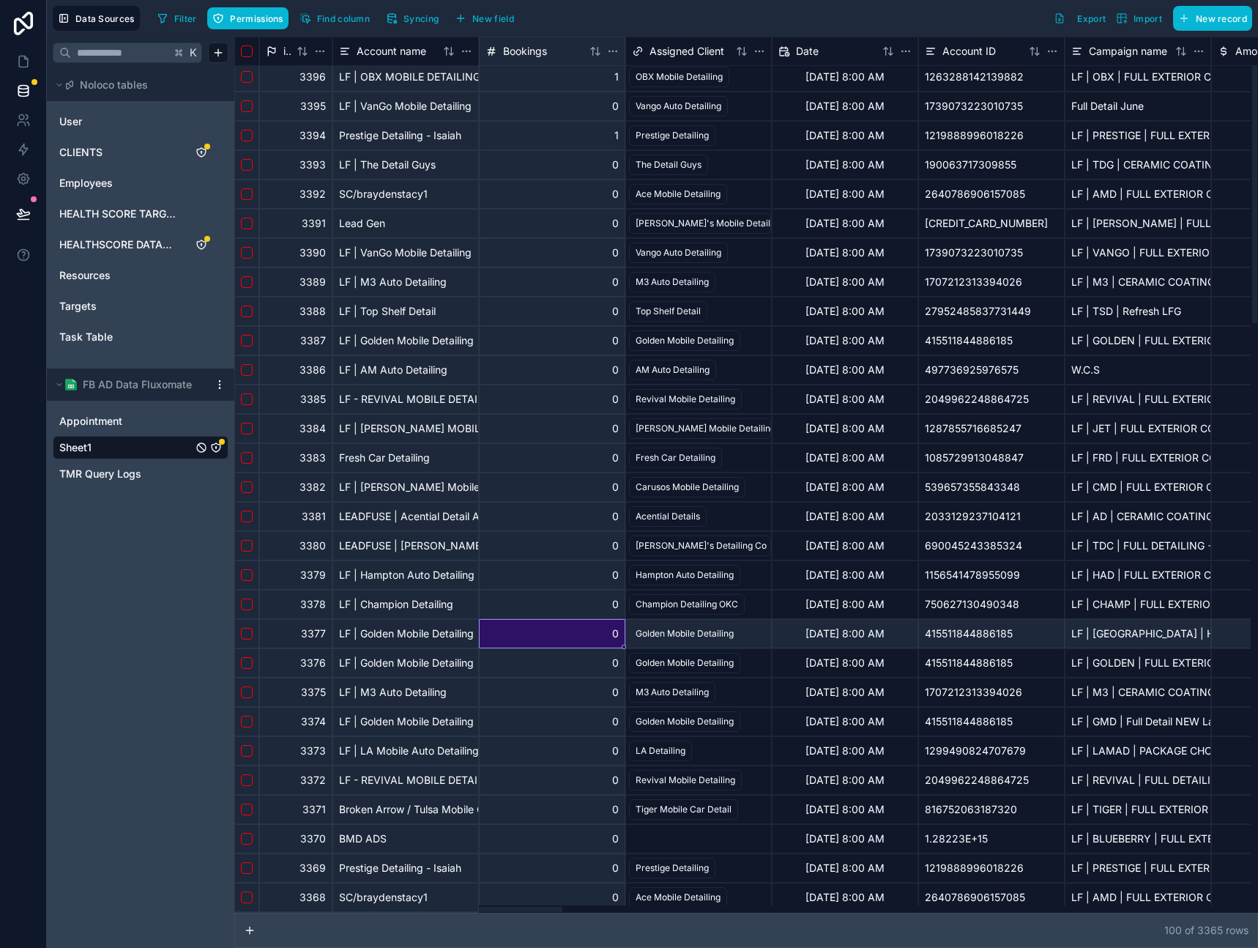
click at [520, 629] on div "0" at bounding box center [552, 633] width 146 height 29
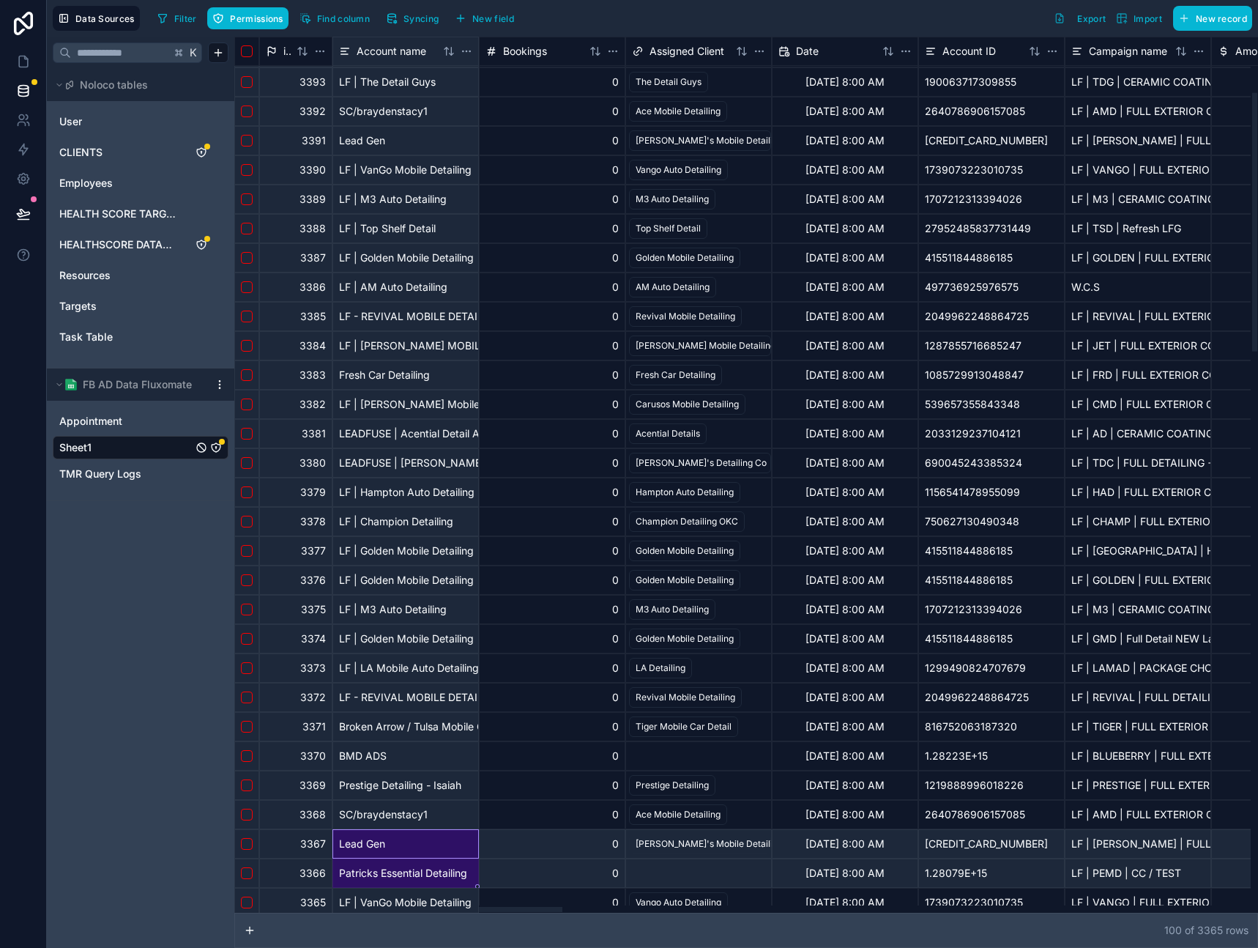
scroll to position [240, 0]
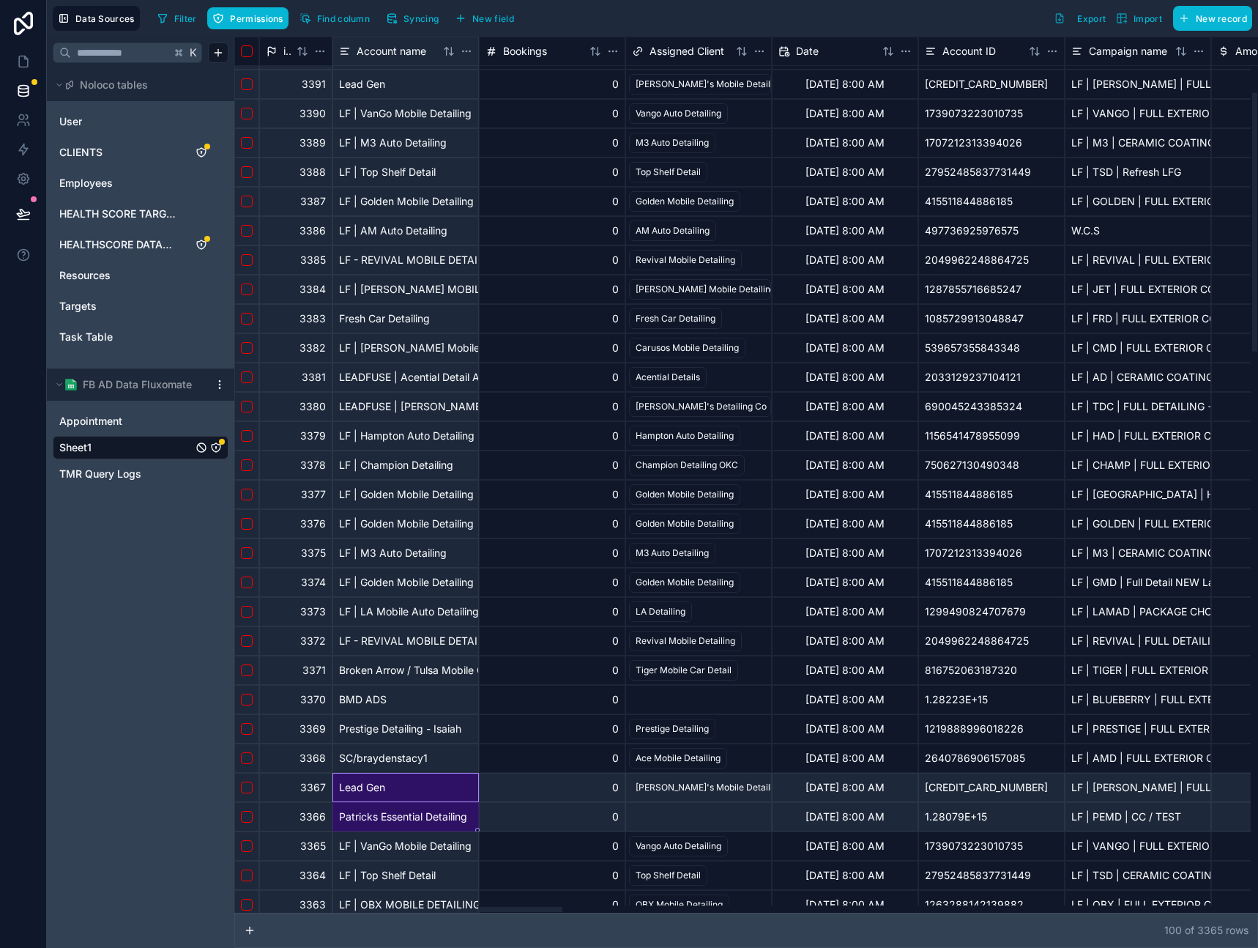
drag, startPoint x: 467, startPoint y: 911, endPoint x: 489, endPoint y: 910, distance: 22.8
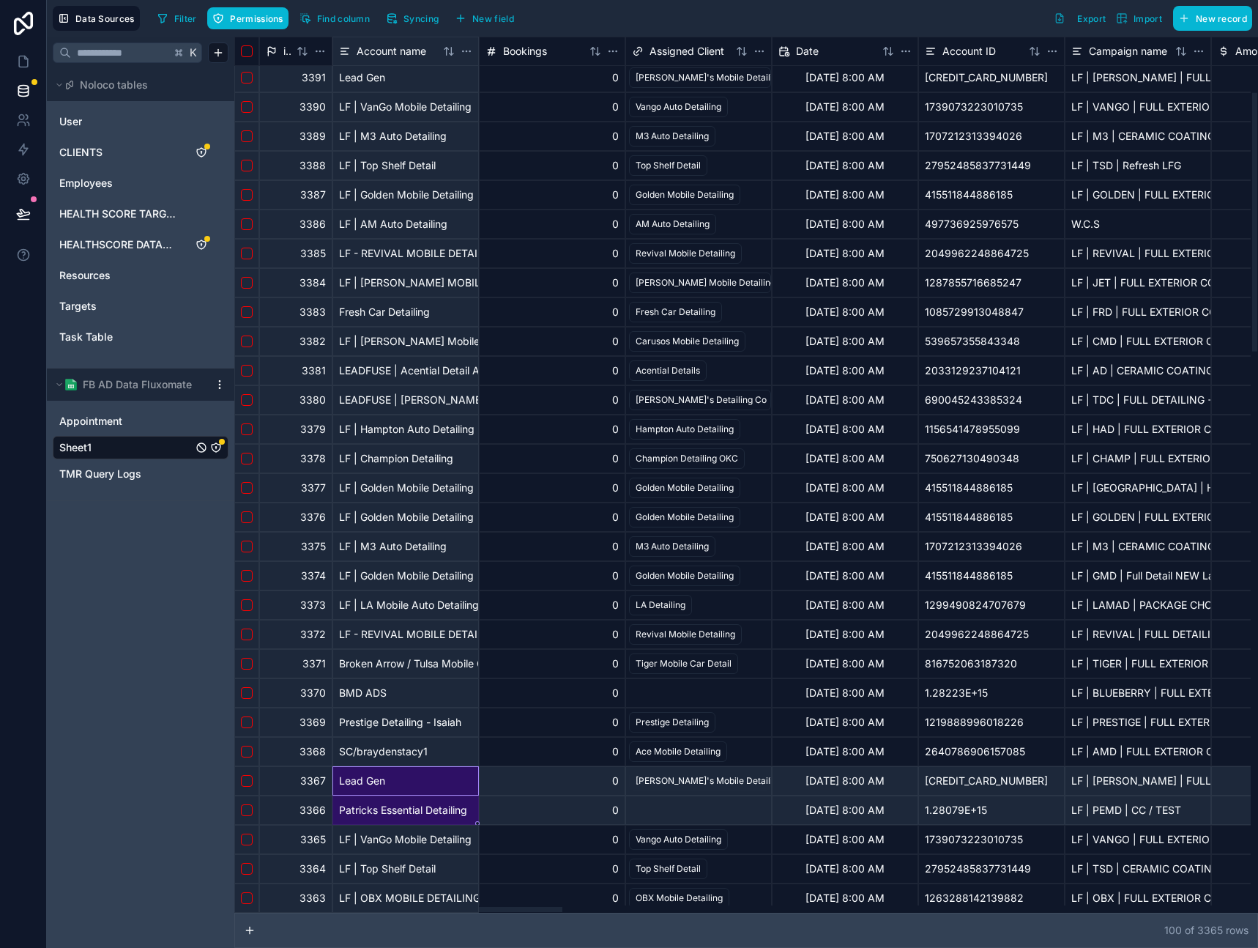
click at [489, 910] on div "id Account name Bookings Assigned Client Date Account ID Campaign name [PERSON_…" at bounding box center [746, 475] width 1024 height 876
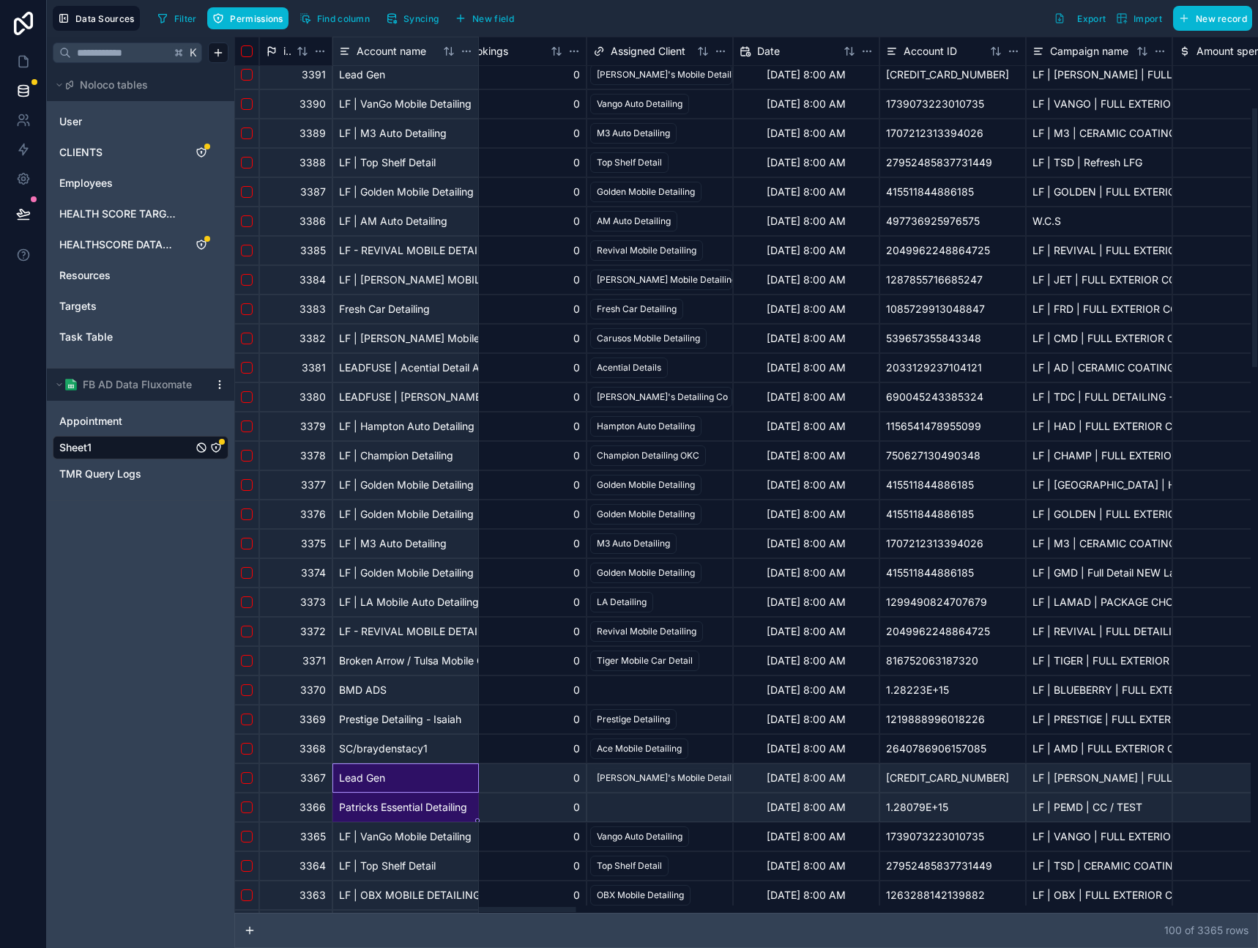
scroll to position [240, 42]
drag, startPoint x: 512, startPoint y: 910, endPoint x: 523, endPoint y: 907, distance: 11.2
click at [523, 907] on div at bounding box center [412, 909] width 327 height 5
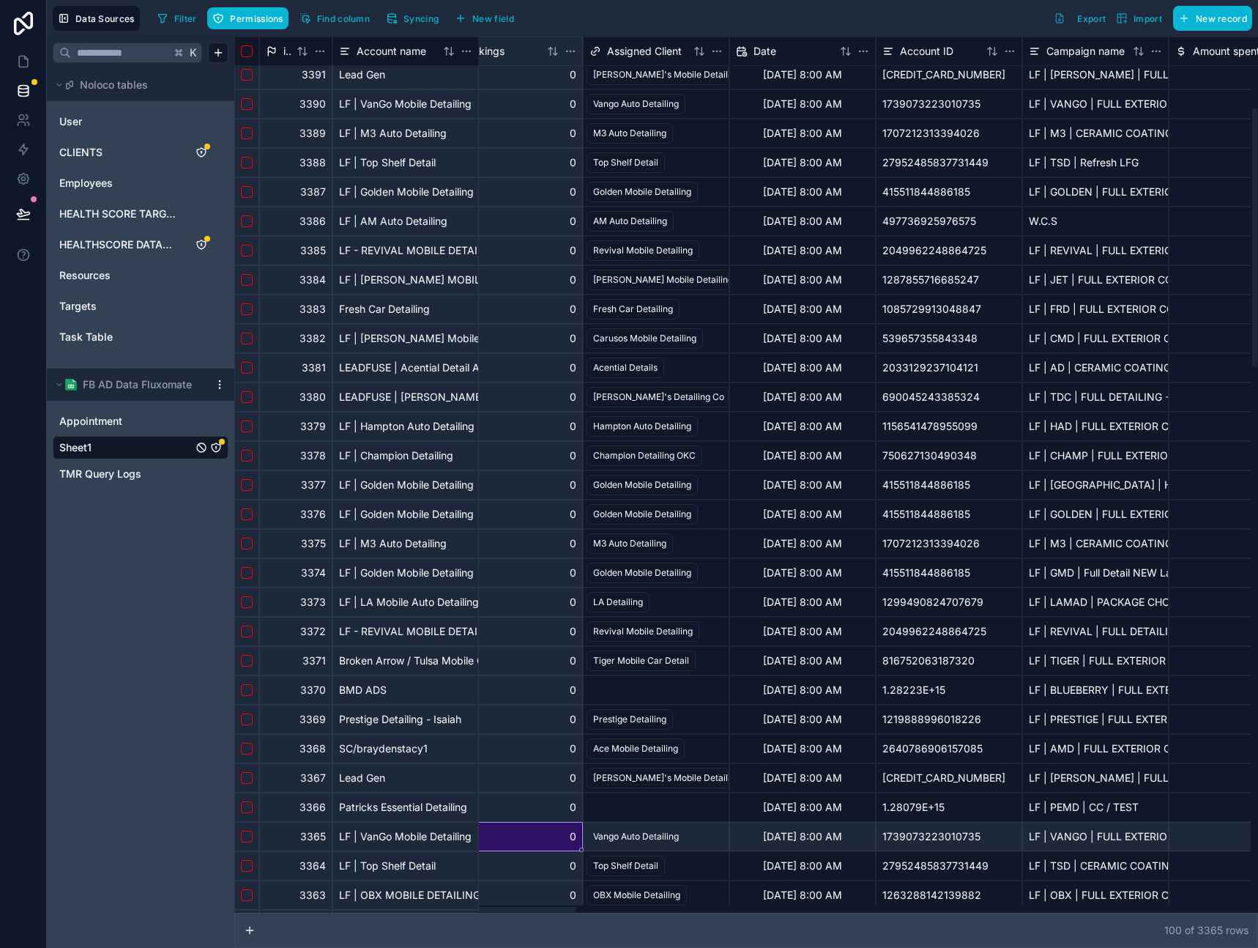
click at [510, 822] on div "0" at bounding box center [509, 836] width 146 height 29
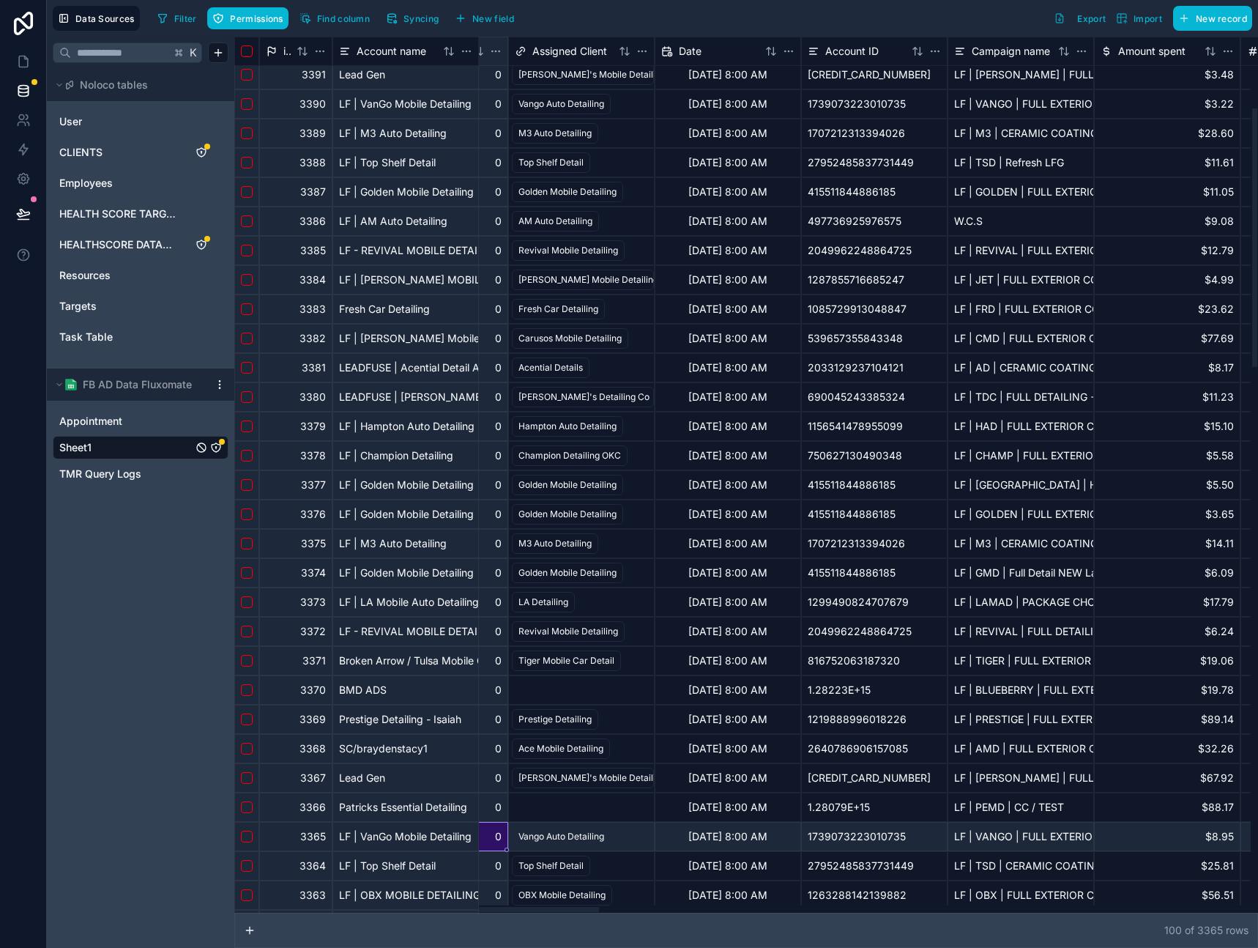
scroll to position [240, 115]
drag, startPoint x: 511, startPoint y: 909, endPoint x: 535, endPoint y: 895, distance: 27.3
click at [535, 907] on div at bounding box center [435, 909] width 327 height 5
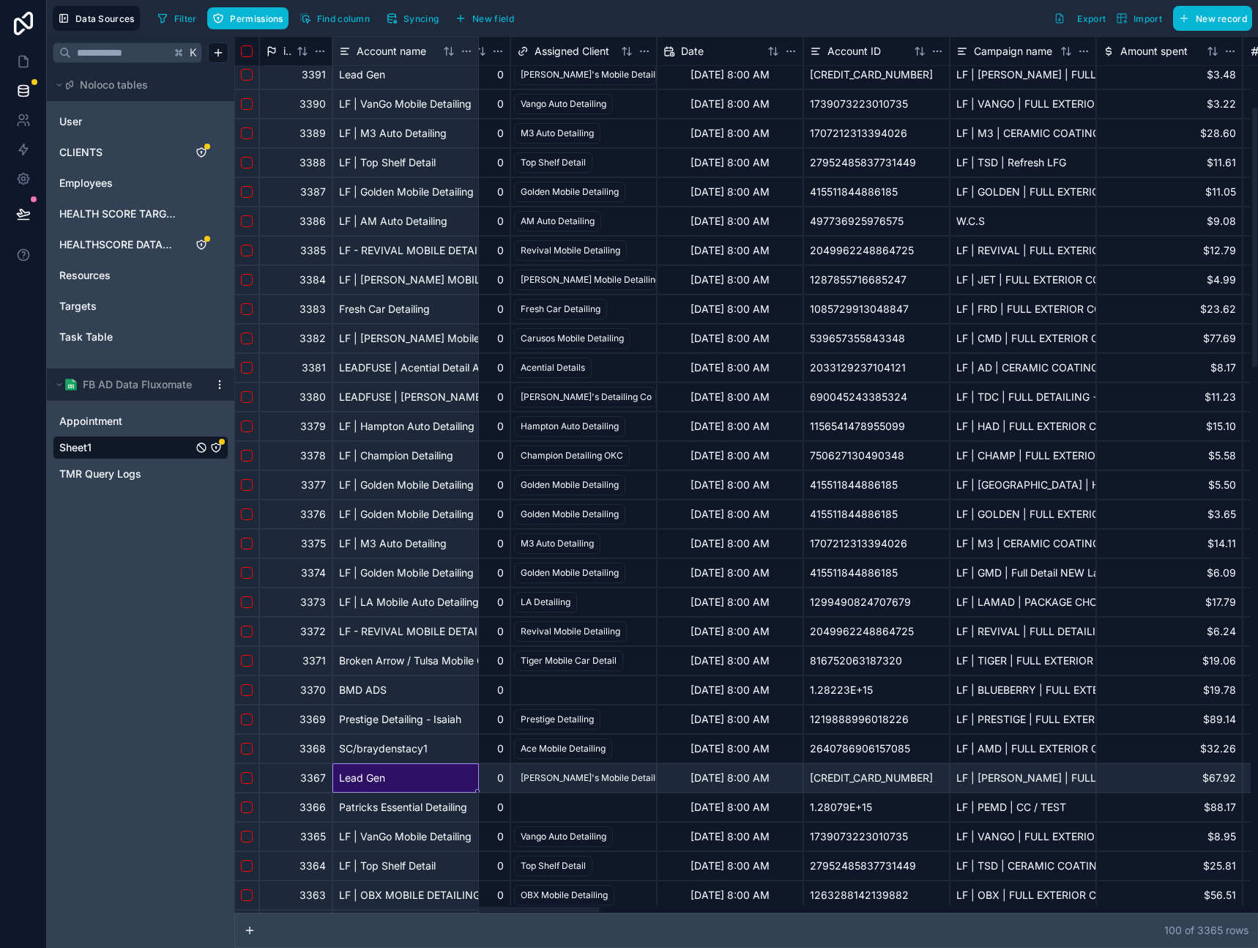
click at [401, 783] on div "Lead Gen" at bounding box center [405, 777] width 146 height 29
click at [414, 701] on div "BMD ADS" at bounding box center [405, 689] width 146 height 29
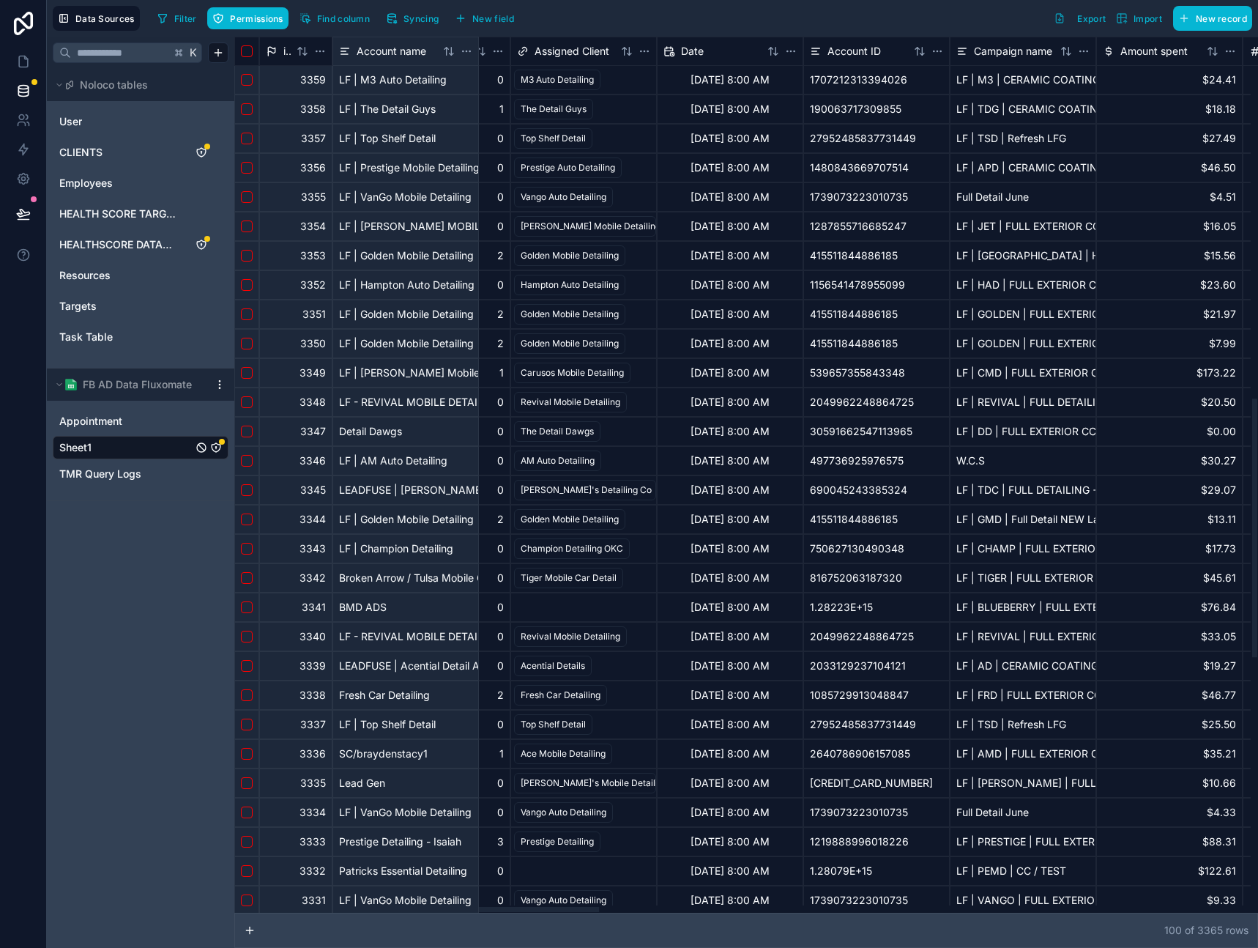
scroll to position [1243, 115]
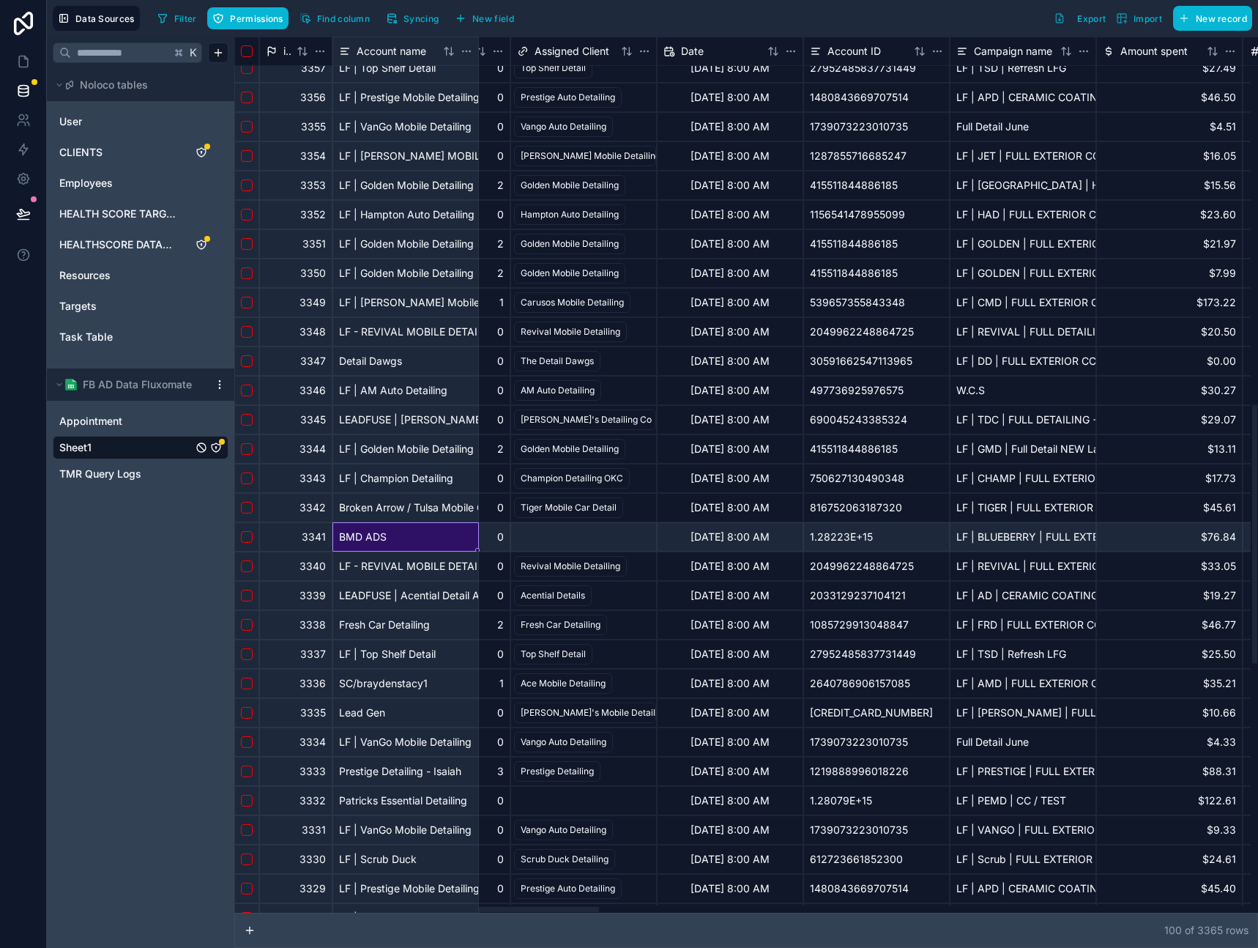
click at [398, 546] on div "BMD ADS" at bounding box center [405, 536] width 146 height 29
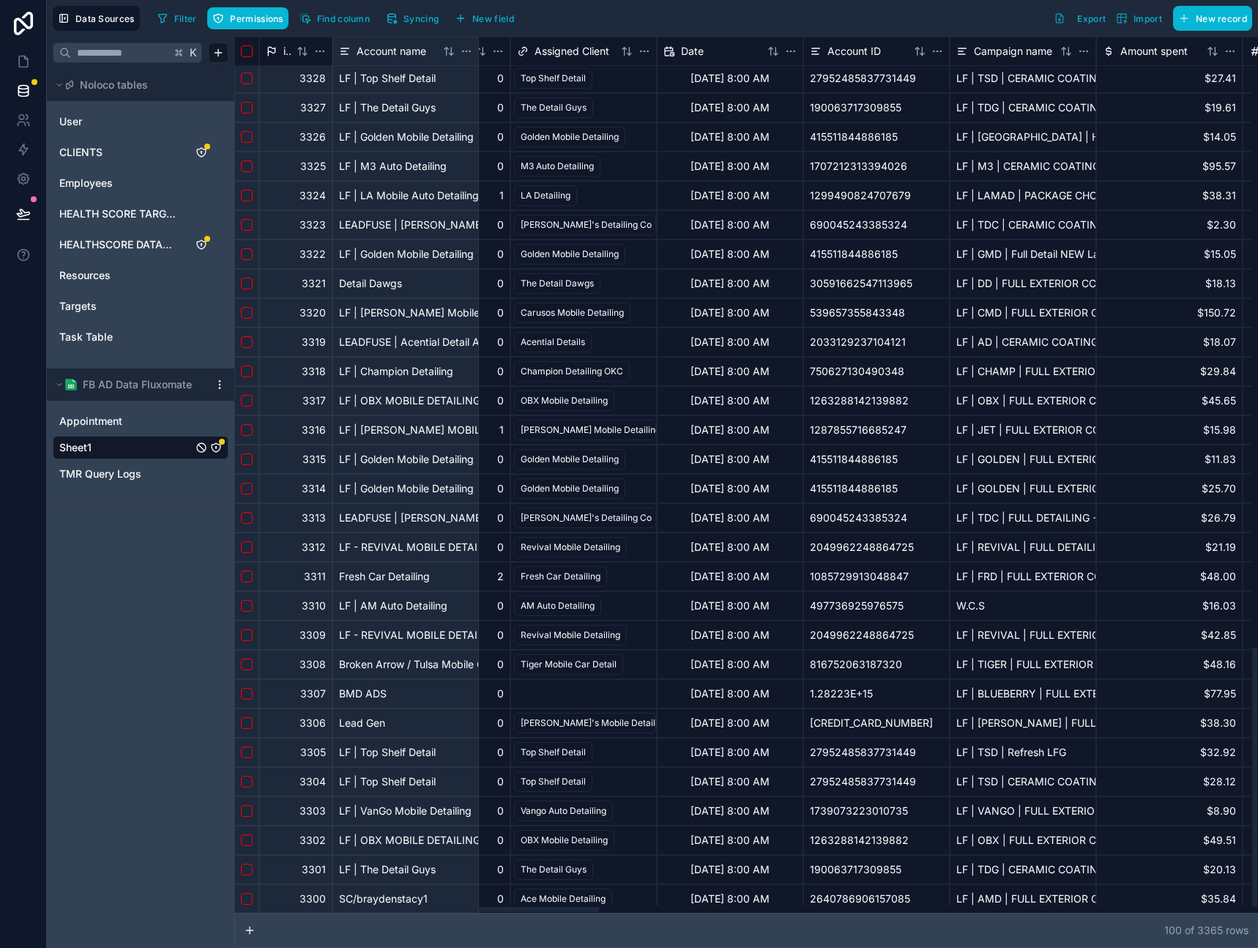
scroll to position [2083, 115]
click at [408, 699] on div "BMD ADS" at bounding box center [405, 692] width 146 height 29
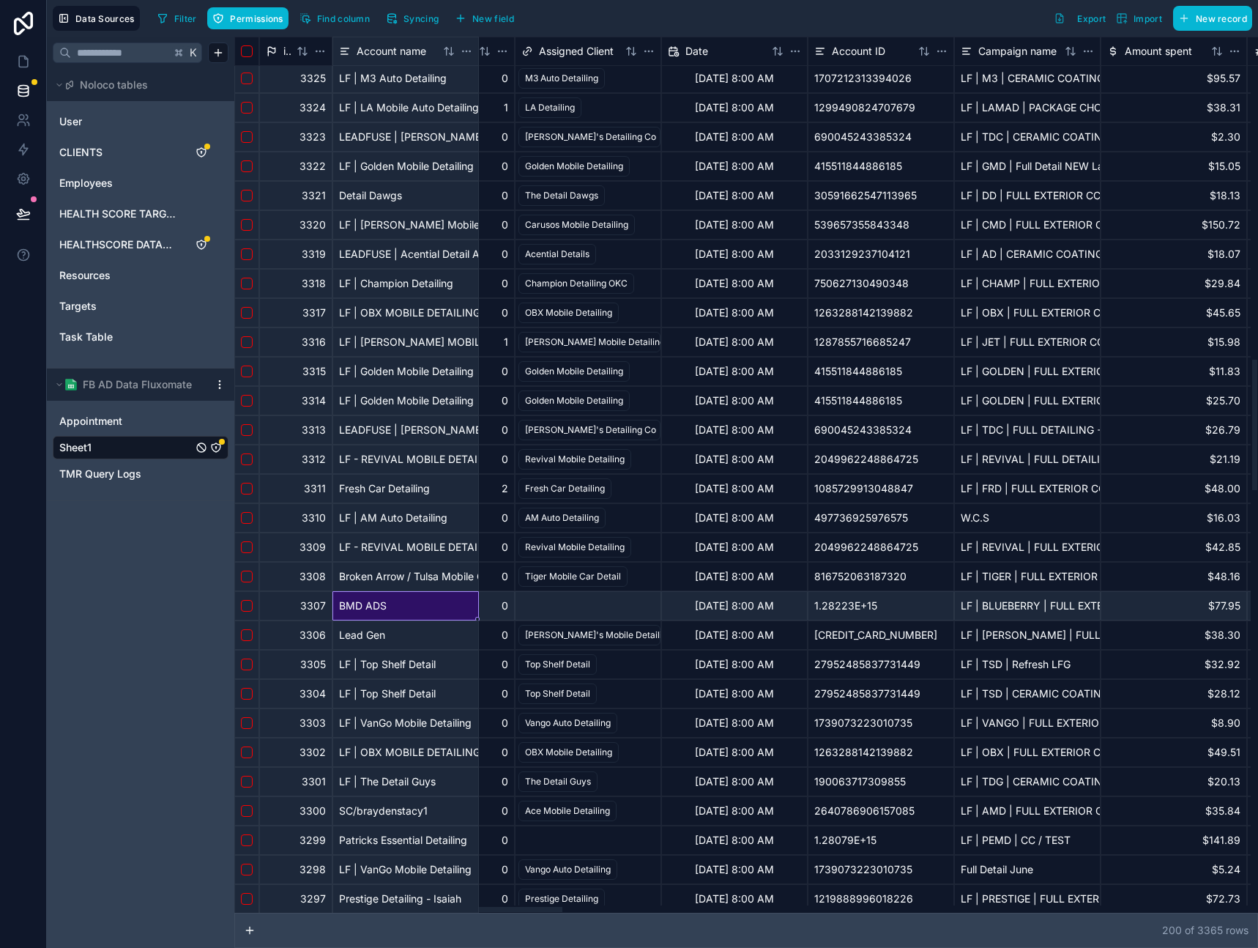
scroll to position [2170, 0]
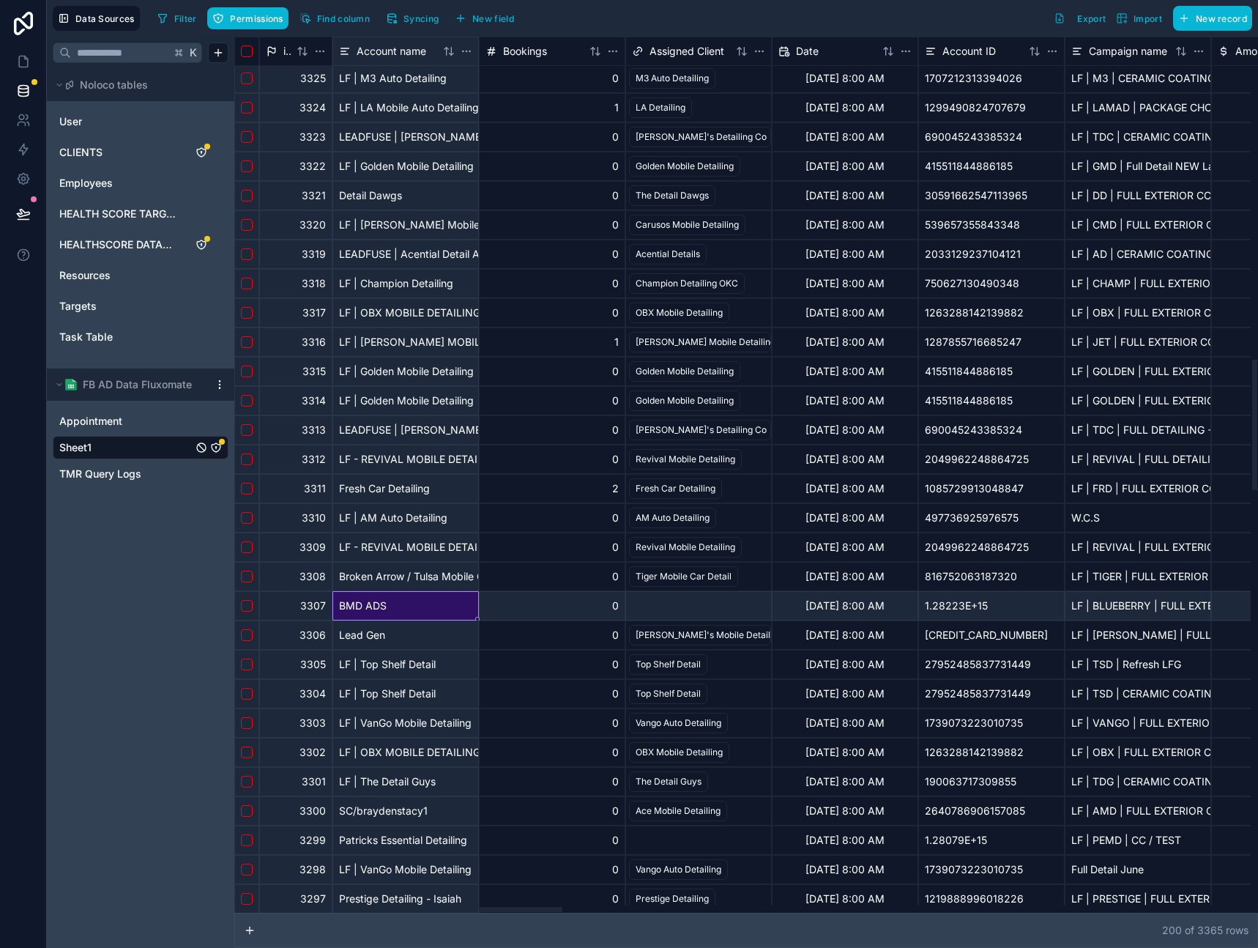
drag, startPoint x: 526, startPoint y: 910, endPoint x: 382, endPoint y: 867, distance: 149.9
click at [382, 907] on div at bounding box center [398, 909] width 327 height 5
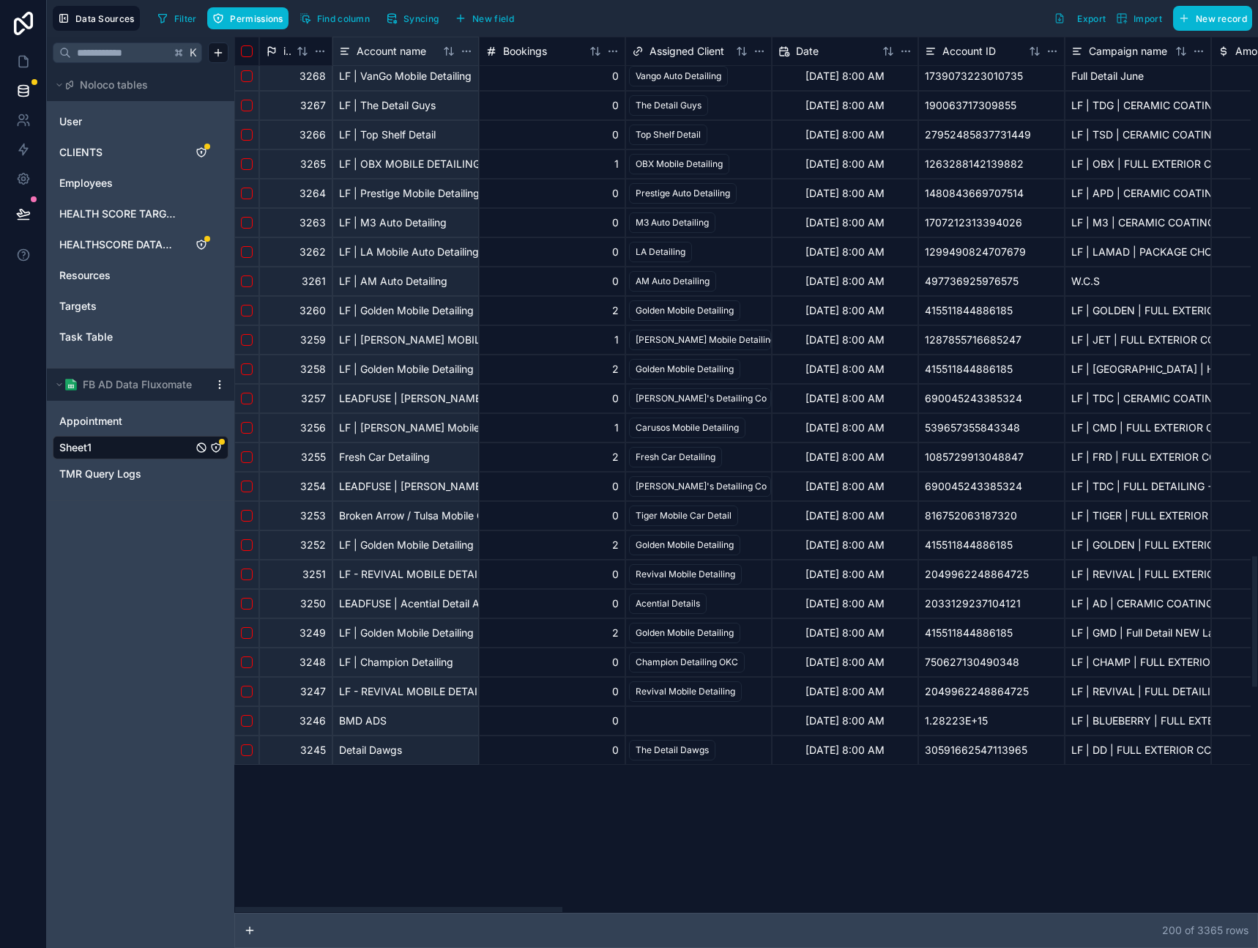
scroll to position [3981, 0]
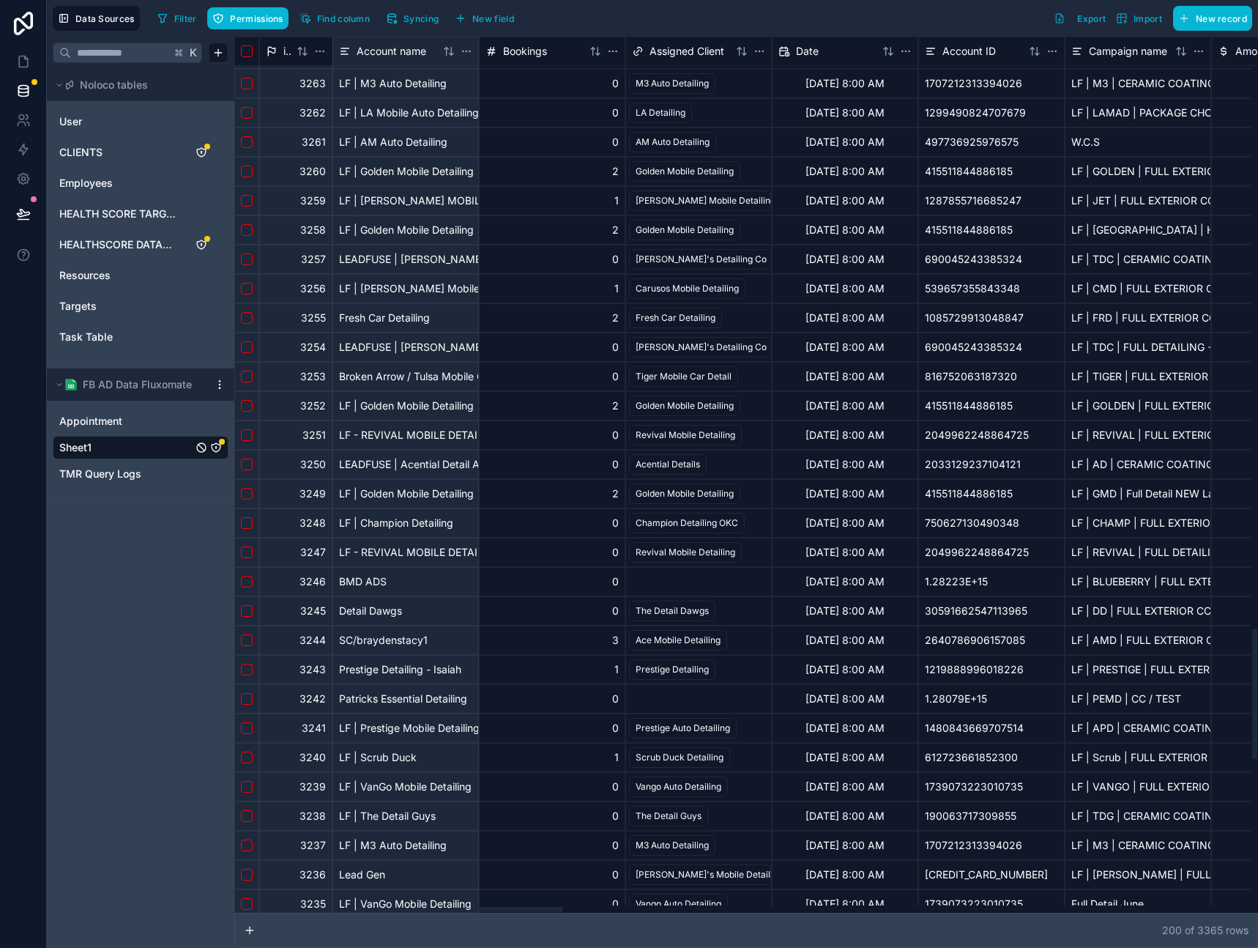
click at [144, 578] on div "K Noloco tables User CLIENTS Employees HEALTH SCORE TARGET HEALTHSCORE DATABASE…" at bounding box center [140, 492] width 187 height 911
click at [171, 415] on link "Appointment" at bounding box center [125, 421] width 133 height 15
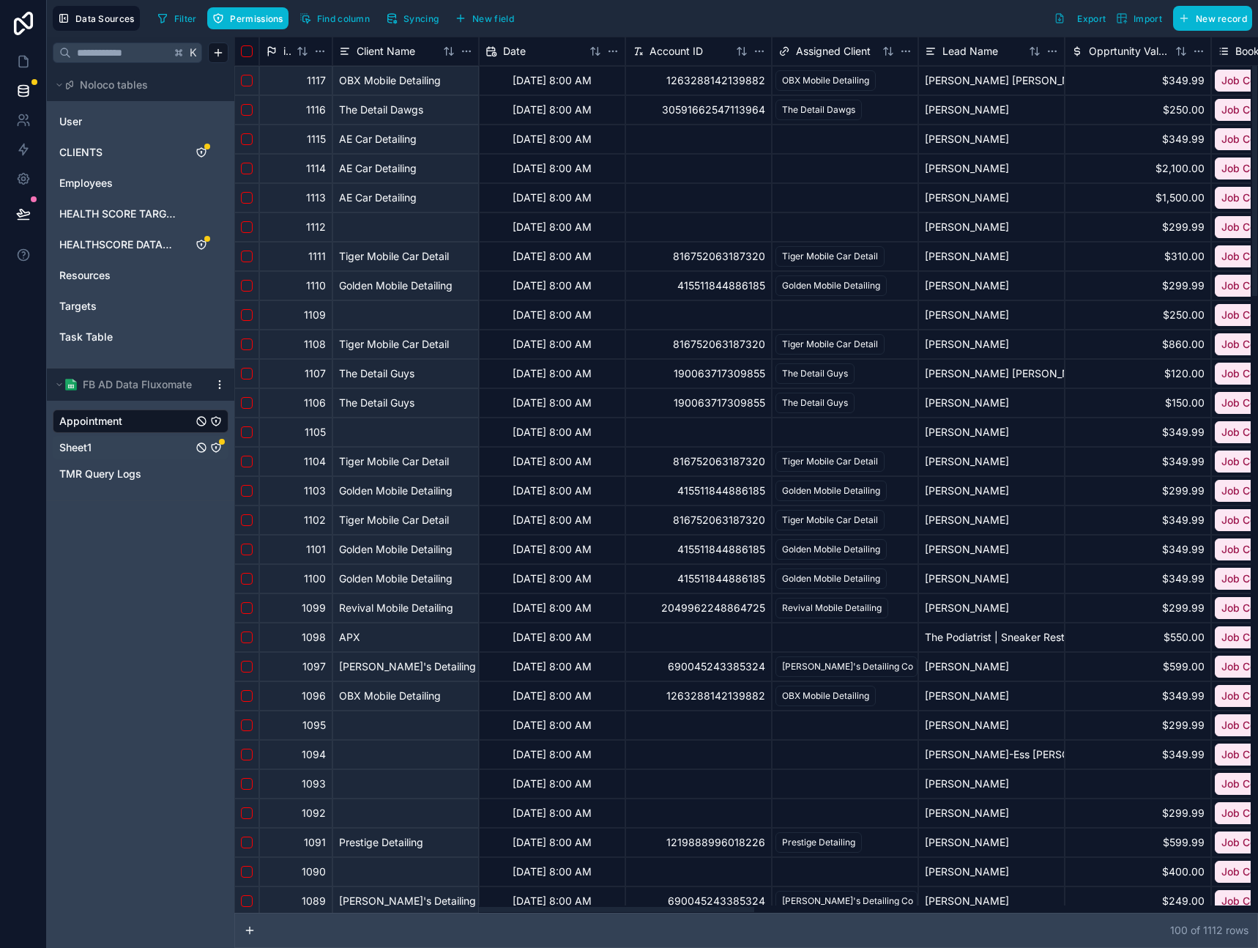
drag, startPoint x: 499, startPoint y: 911, endPoint x: 365, endPoint y: 892, distance: 136.1
click at [365, 907] on div at bounding box center [494, 909] width 519 height 5
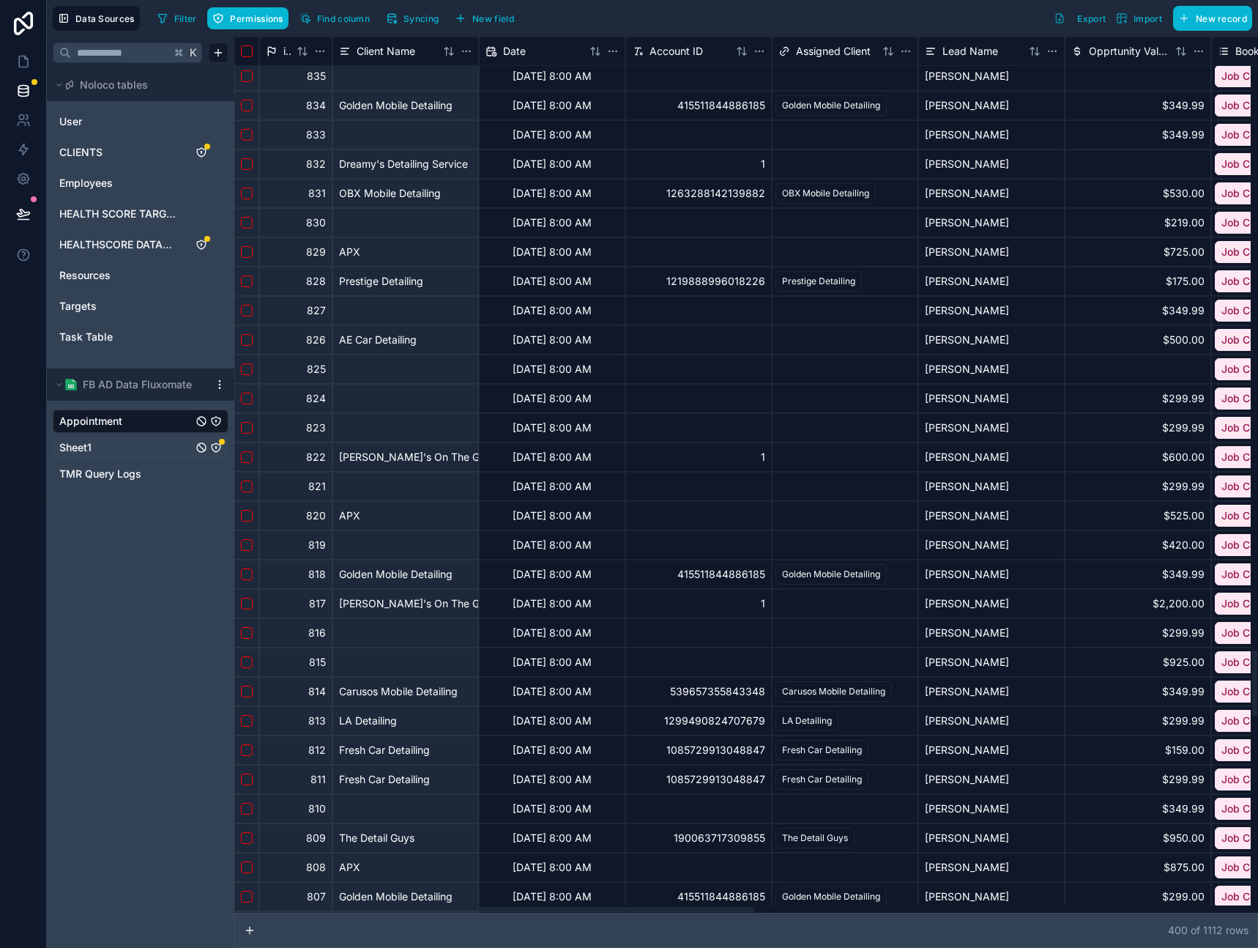
scroll to position [8351, 0]
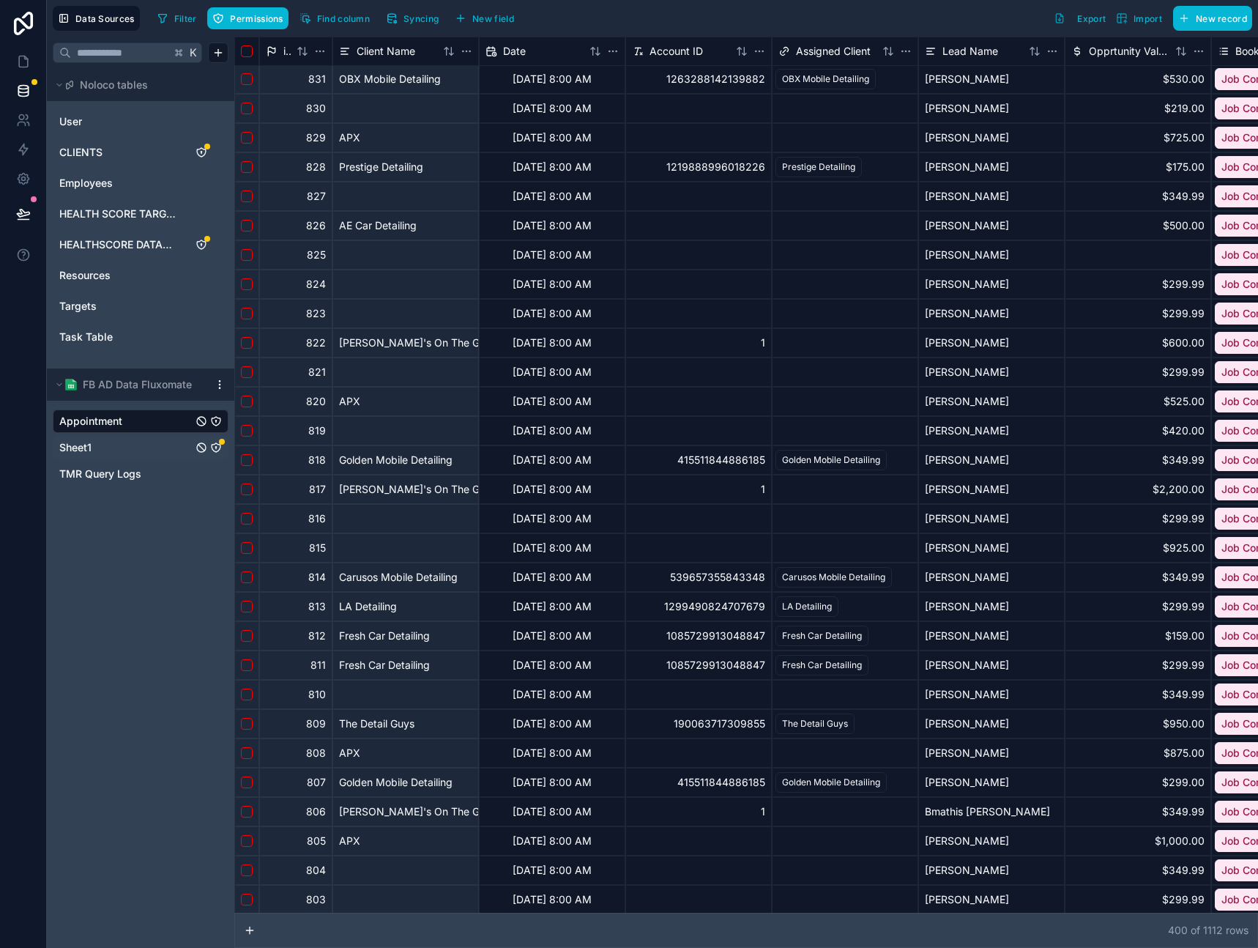
click at [117, 445] on link "Sheet1" at bounding box center [125, 447] width 133 height 15
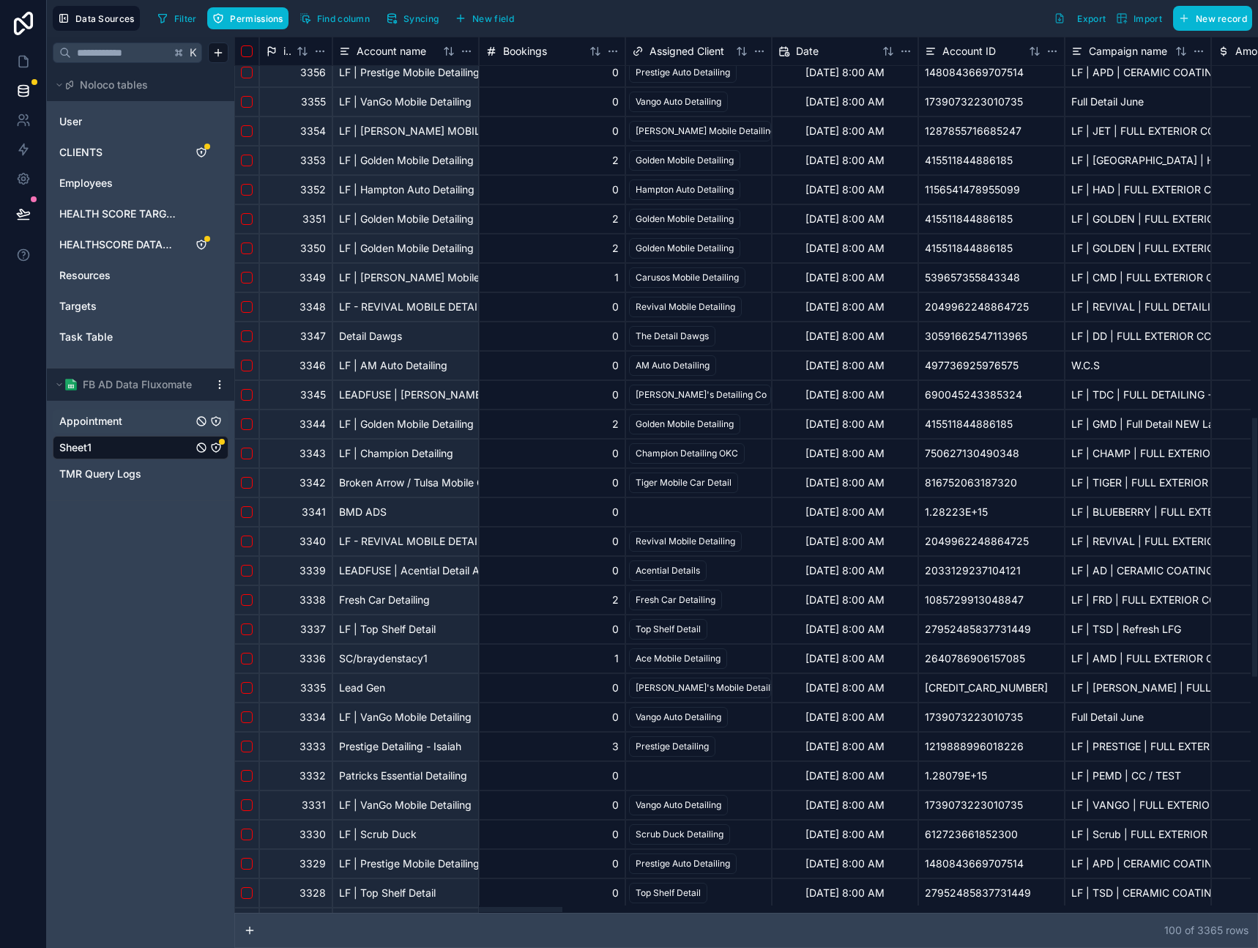
scroll to position [1288, 0]
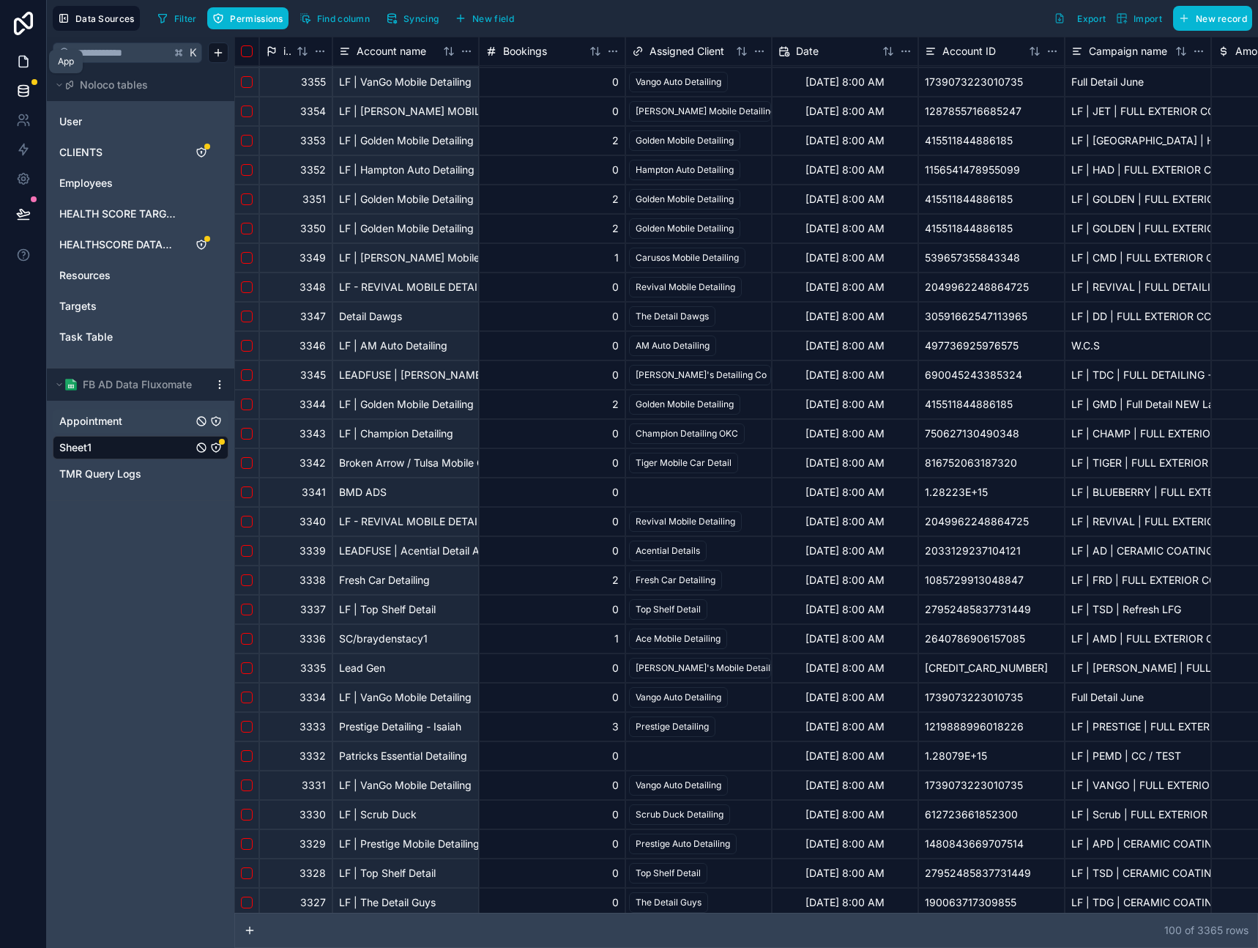
click at [29, 58] on icon at bounding box center [23, 61] width 15 height 15
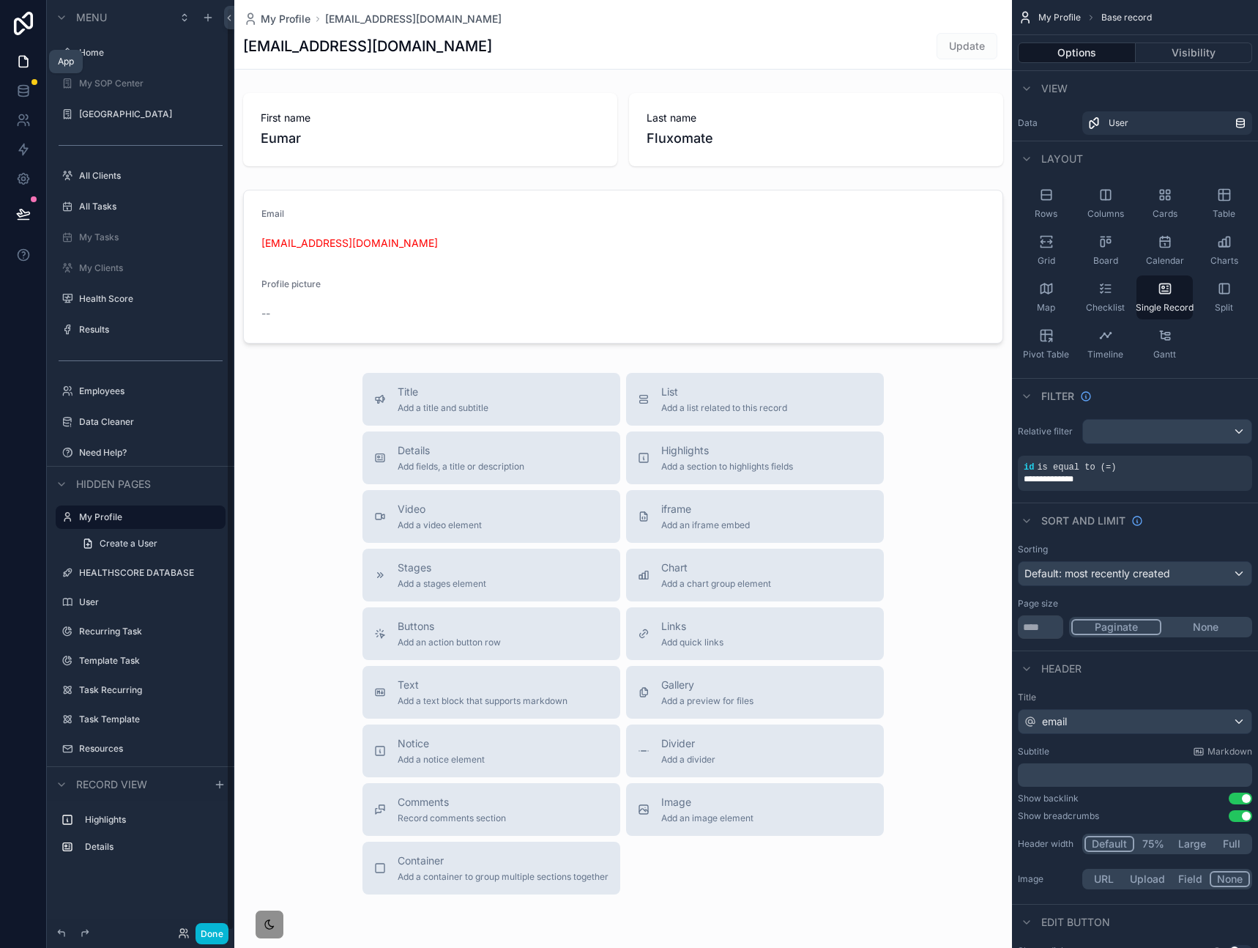
scroll to position [7, 0]
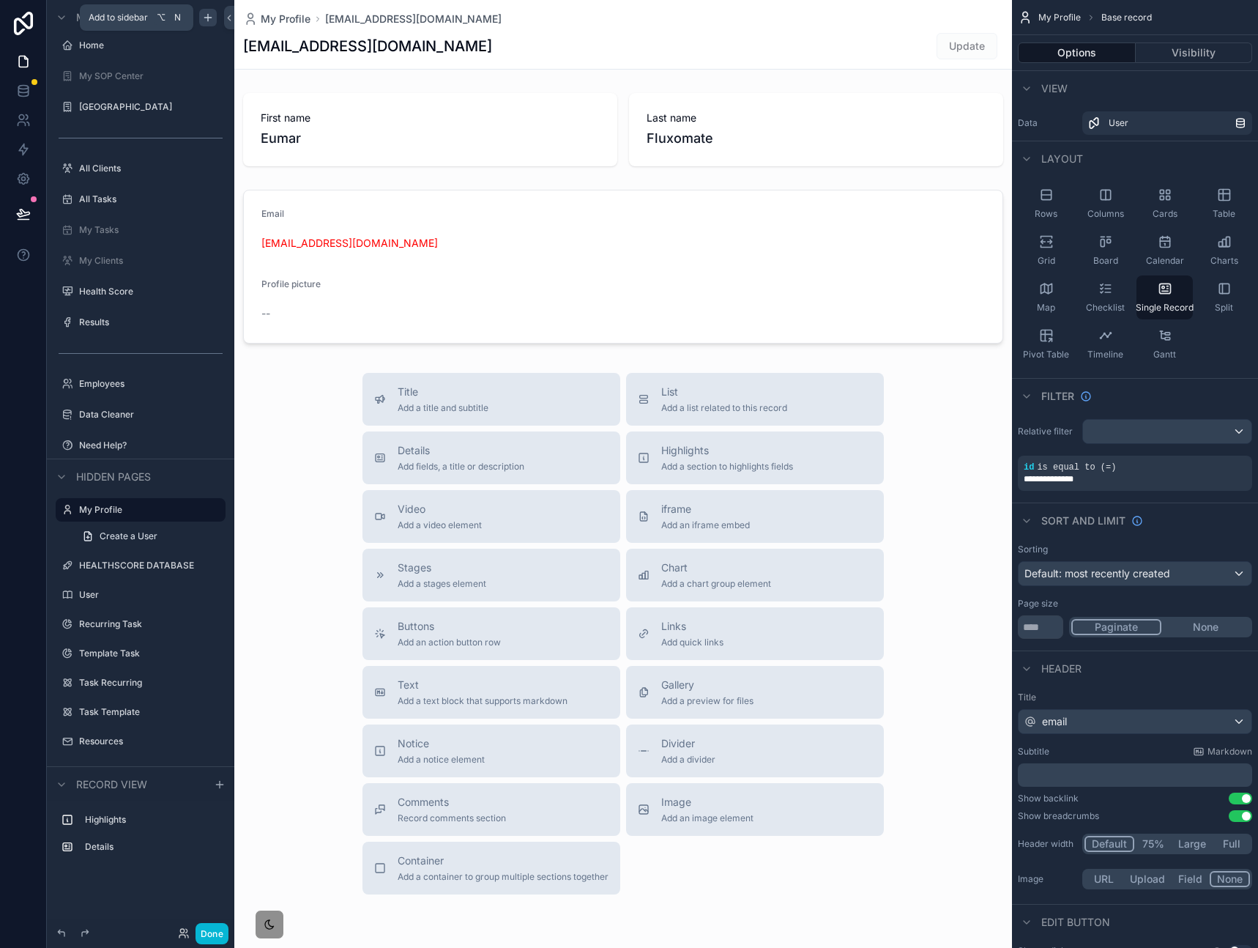
click at [211, 18] on icon "scrollable content" at bounding box center [208, 18] width 12 height 12
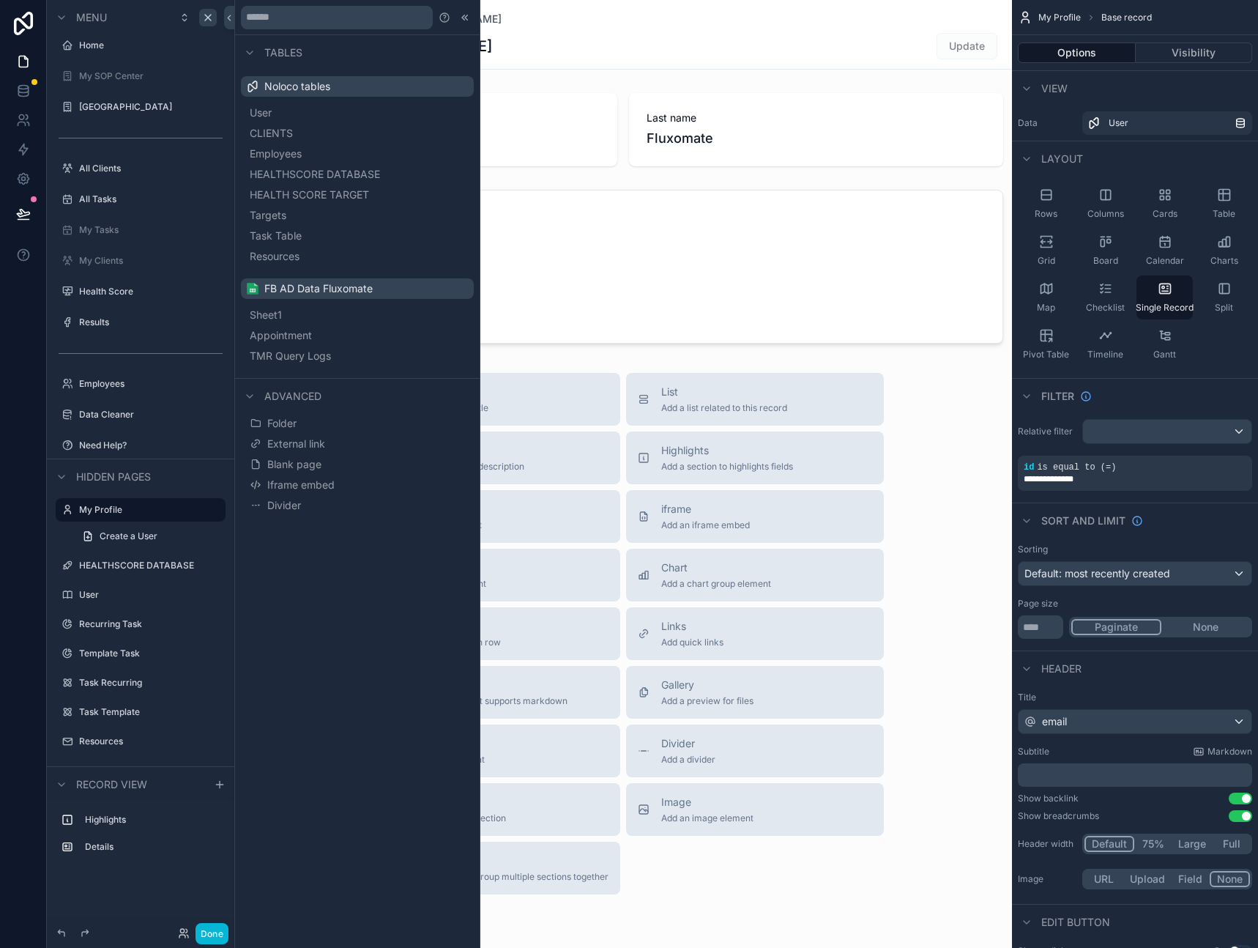
click at [288, 570] on div "Tables Noloco tables User CLIENTS Employees HEALTHSCORE DATABASE HEALTH SCORE T…" at bounding box center [357, 474] width 245 height 948
click at [551, 267] on div "scrollable content" at bounding box center [623, 505] width 778 height 1011
click at [469, 19] on icon at bounding box center [465, 18] width 12 height 12
